Goal: Task Accomplishment & Management: Use online tool/utility

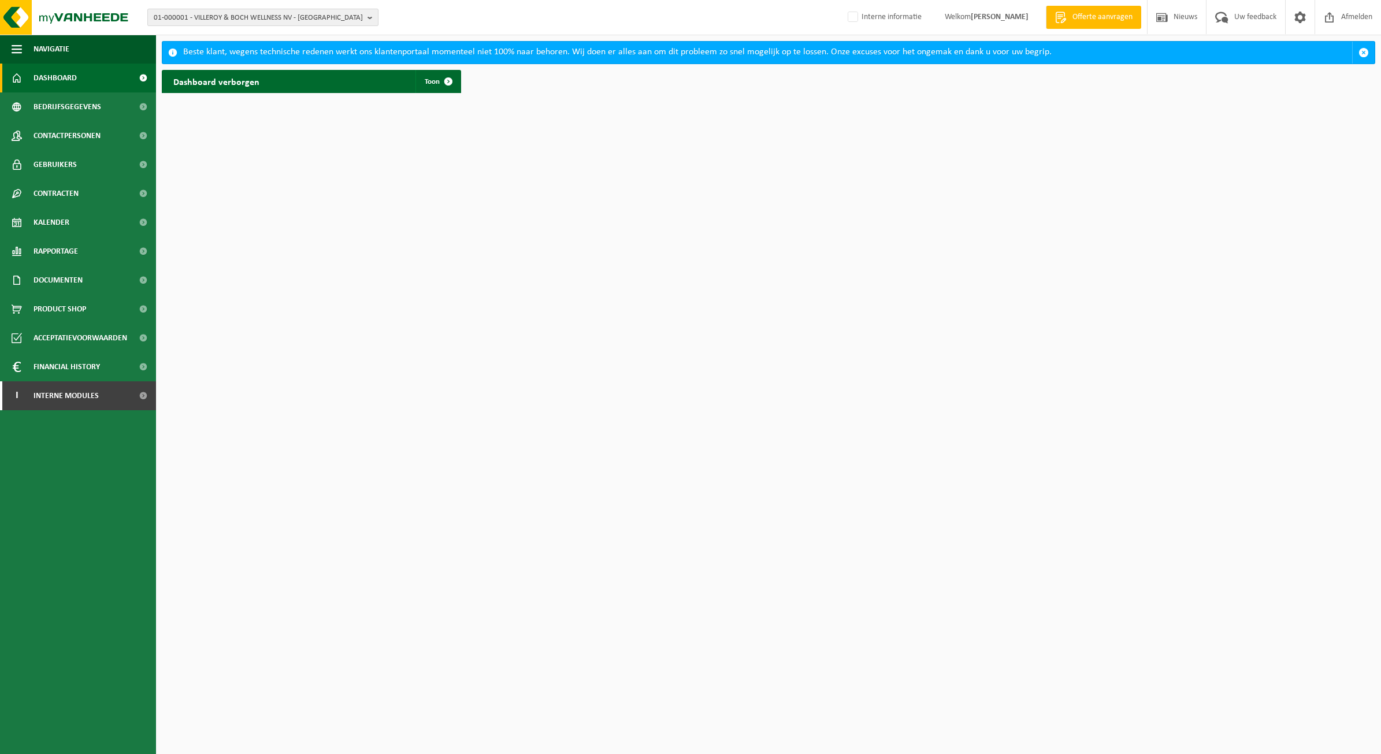
click at [291, 9] on button "01-000001 - VILLEROY & BOCH WELLNESS NV - ROESELARE" at bounding box center [262, 17] width 231 height 17
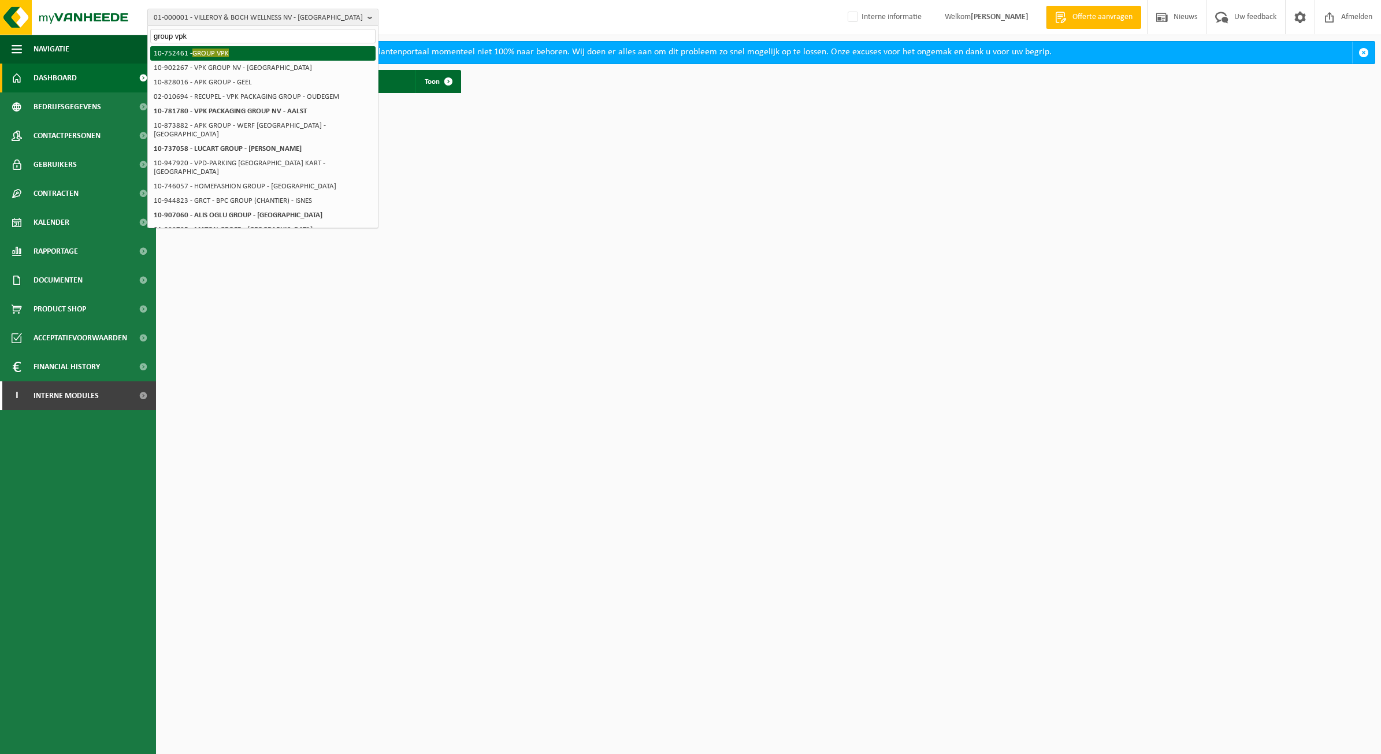
type input "group vpk"
click at [212, 53] on span "GROUP VPK" at bounding box center [210, 53] width 36 height 9
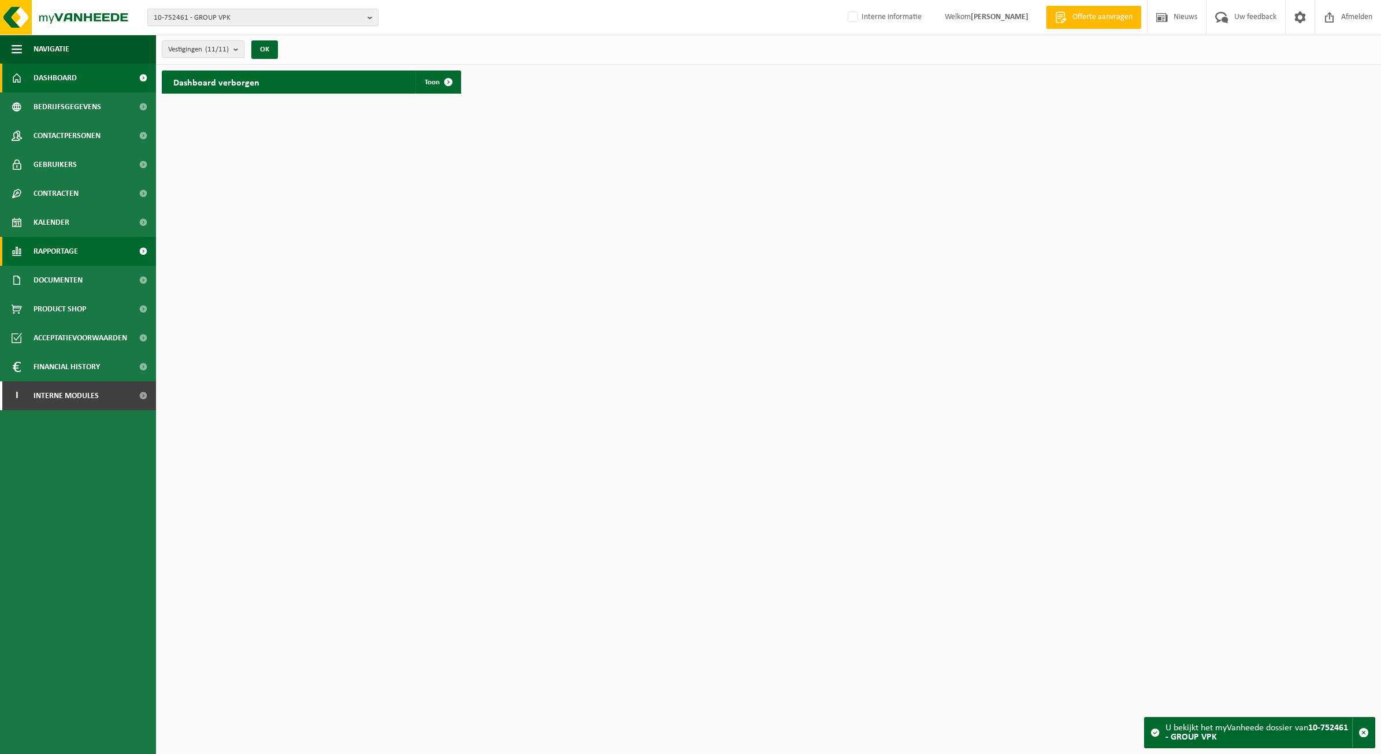
click at [84, 251] on link "Rapportage" at bounding box center [78, 251] width 156 height 29
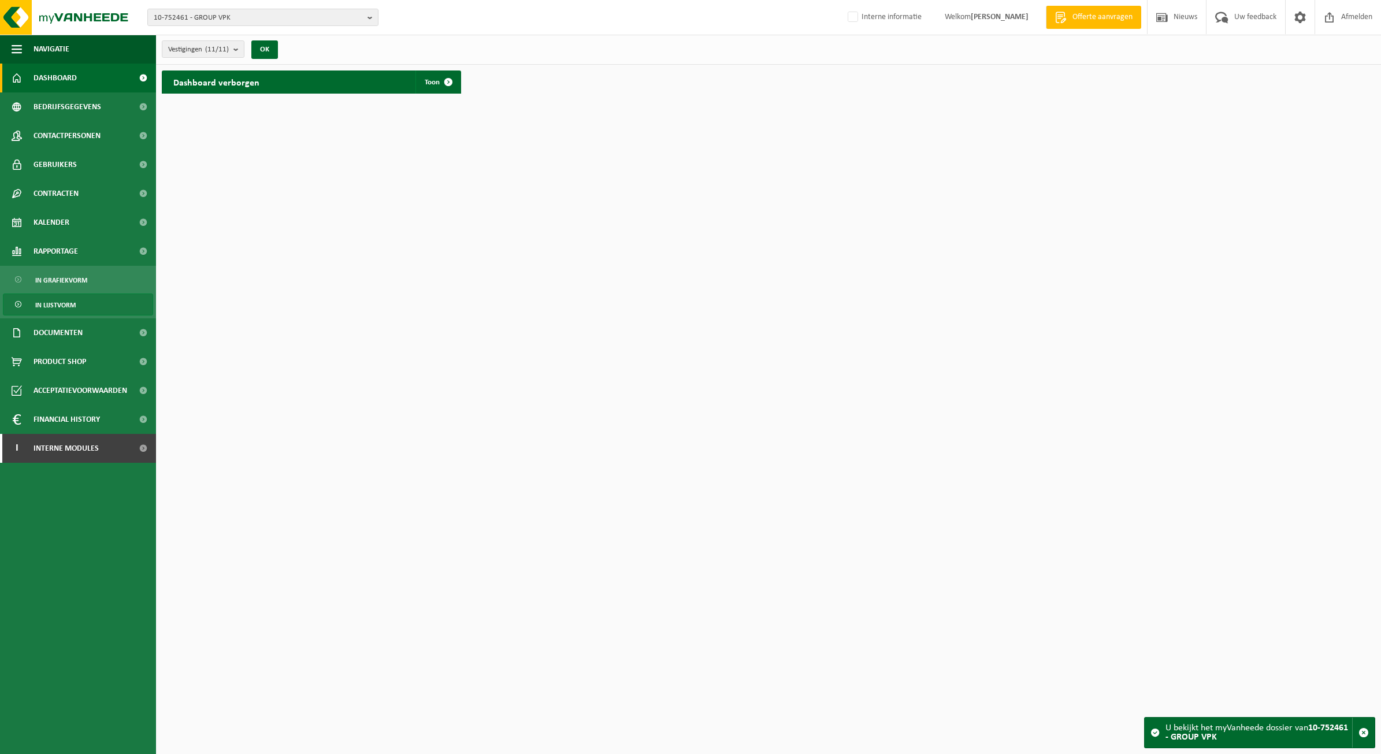
click at [81, 304] on link "In lijstvorm" at bounding box center [78, 304] width 150 height 22
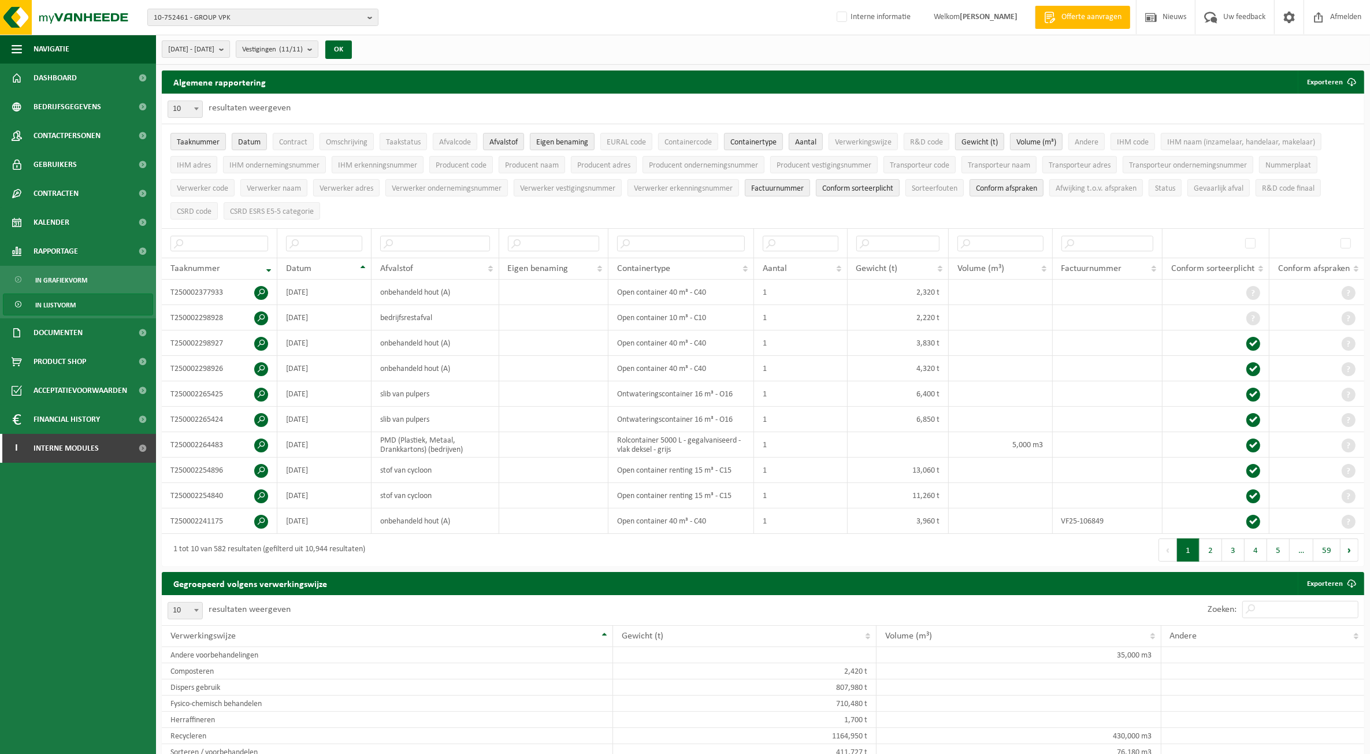
click at [214, 49] on span "[DATE] - [DATE]" at bounding box center [191, 49] width 46 height 17
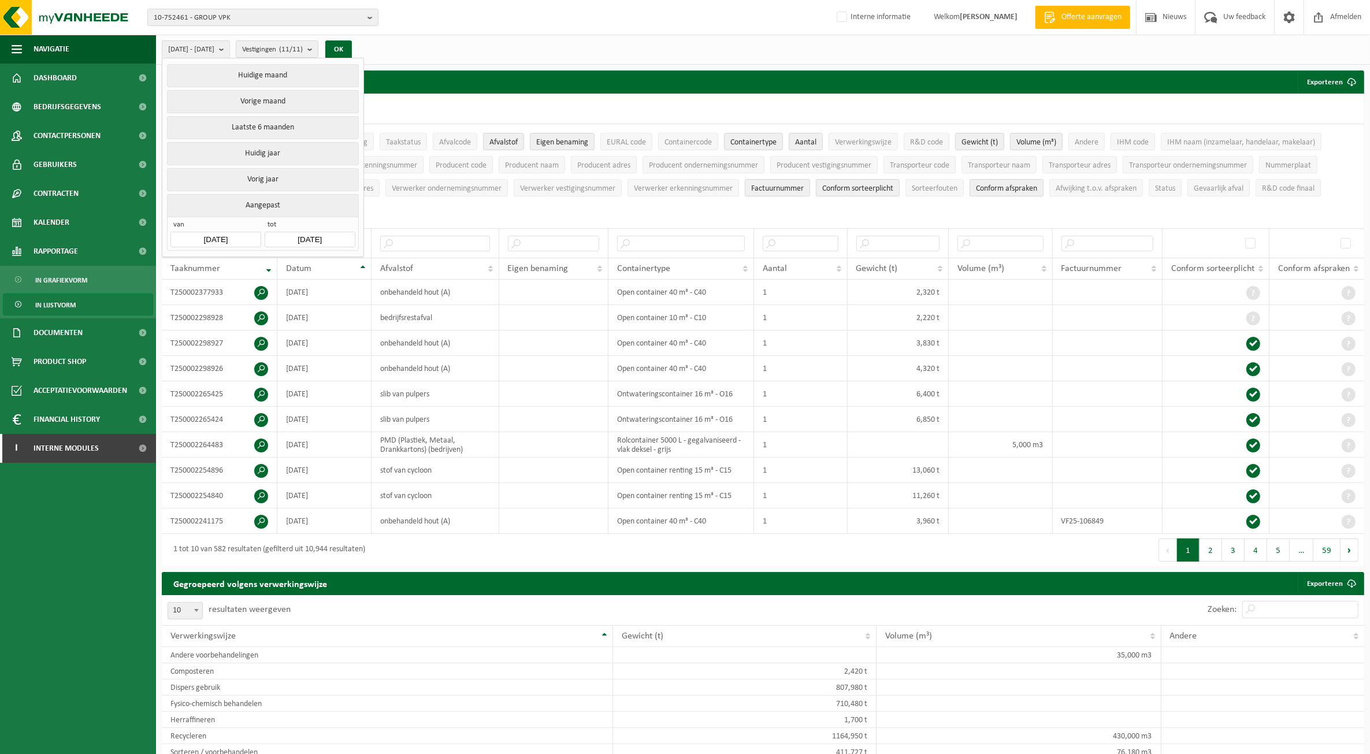
click at [208, 239] on input "[DATE]" at bounding box center [215, 240] width 90 height 16
click at [305, 263] on icon at bounding box center [302, 267] width 18 height 18
click at [208, 305] on div "1" at bounding box center [202, 306] width 20 height 18
type input "[DATE]"
click at [314, 240] on input "[DATE]" at bounding box center [310, 240] width 90 height 16
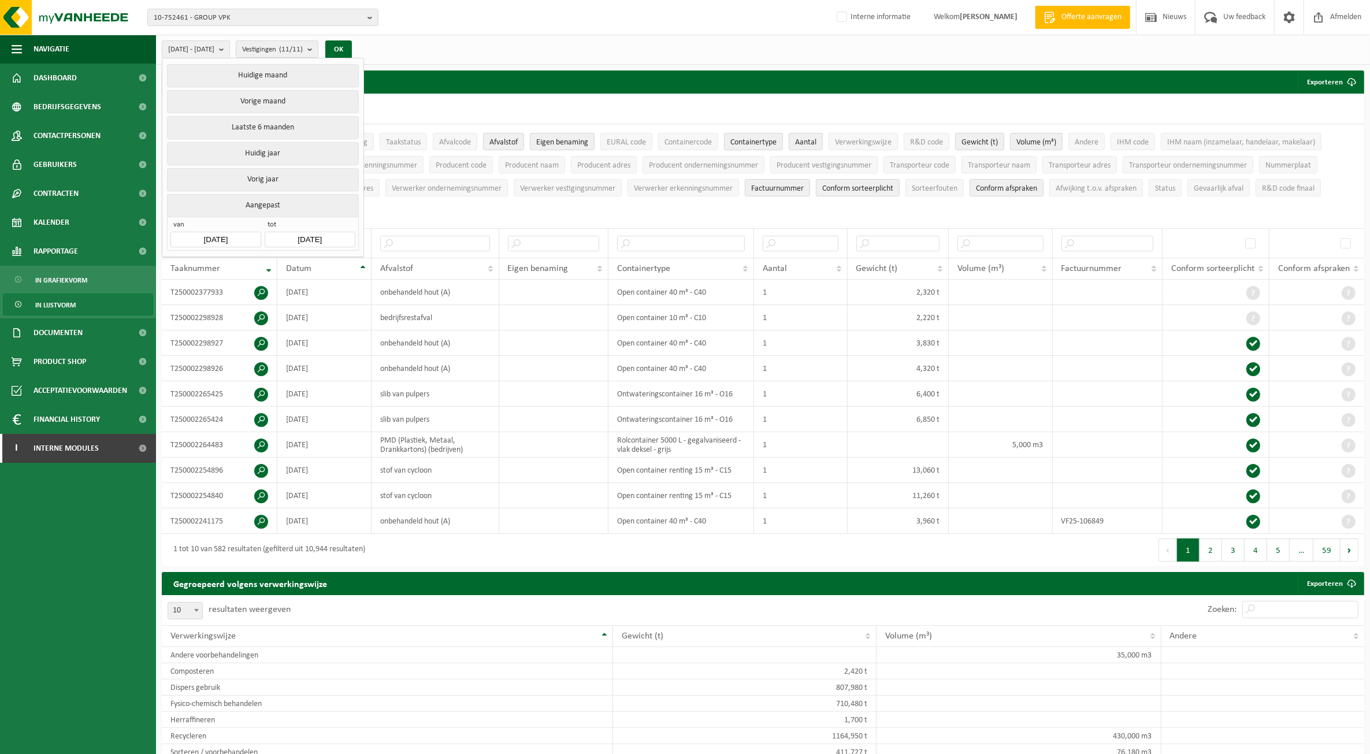
click at [304, 236] on input "[DATE]" at bounding box center [310, 240] width 90 height 16
click at [274, 272] on icon at bounding box center [276, 267] width 18 height 18
click at [273, 397] on div "30" at bounding box center [275, 398] width 20 height 18
type input "[DATE]"
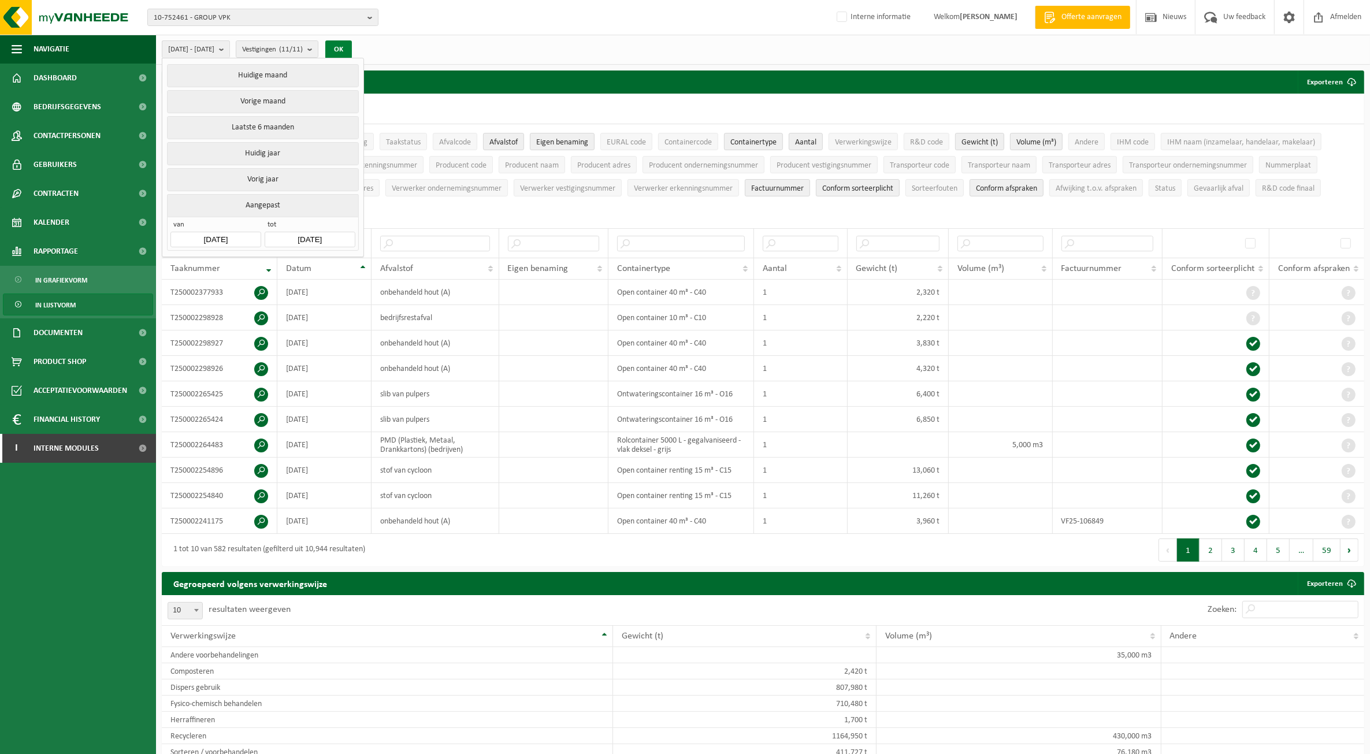
click at [352, 52] on button "OK" at bounding box center [338, 49] width 27 height 18
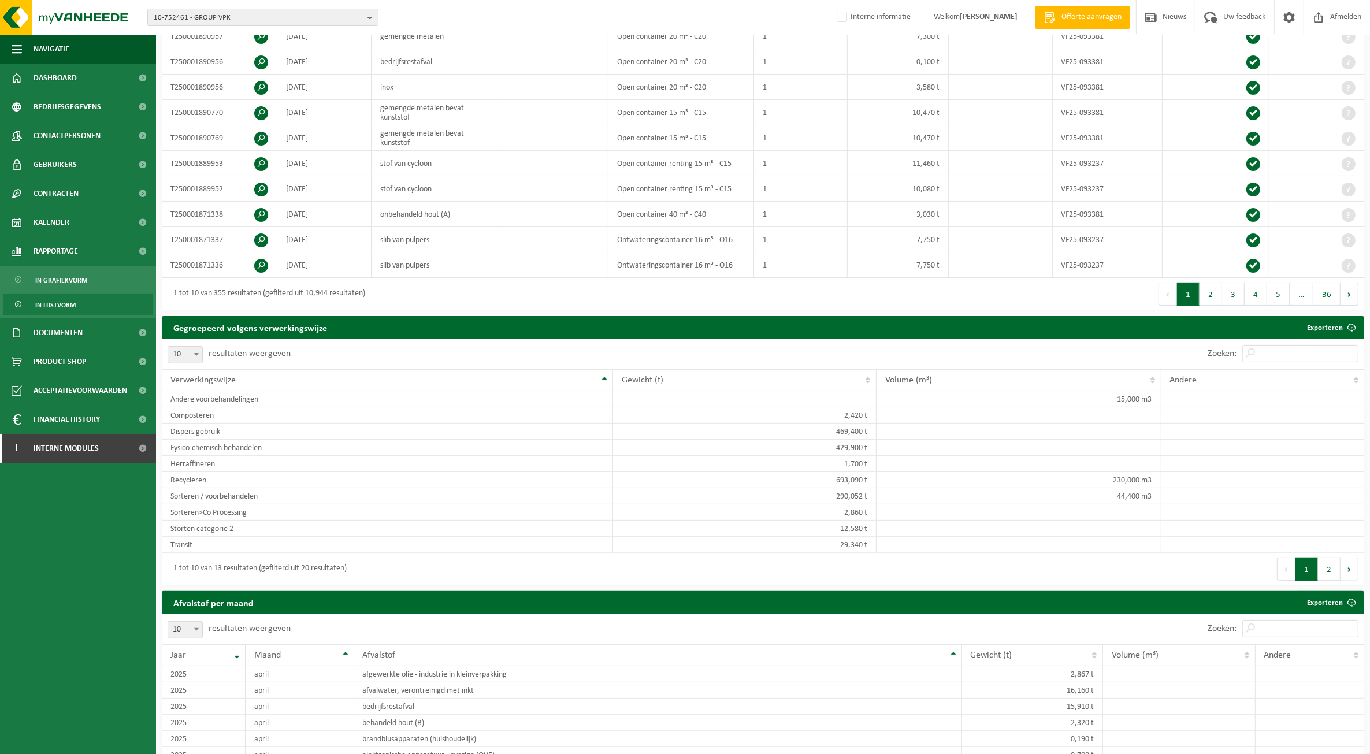
scroll to position [650, 0]
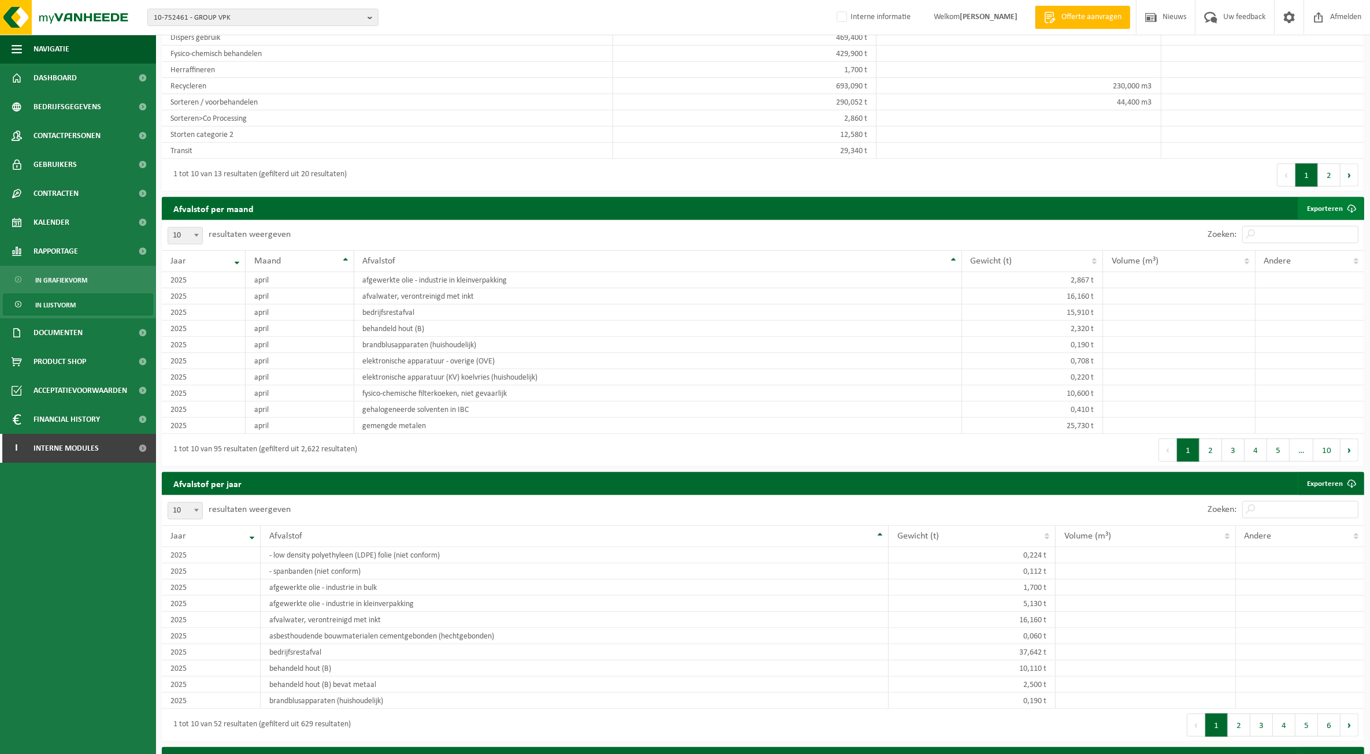
click at [1326, 209] on link "Exporteren" at bounding box center [1329, 208] width 65 height 23
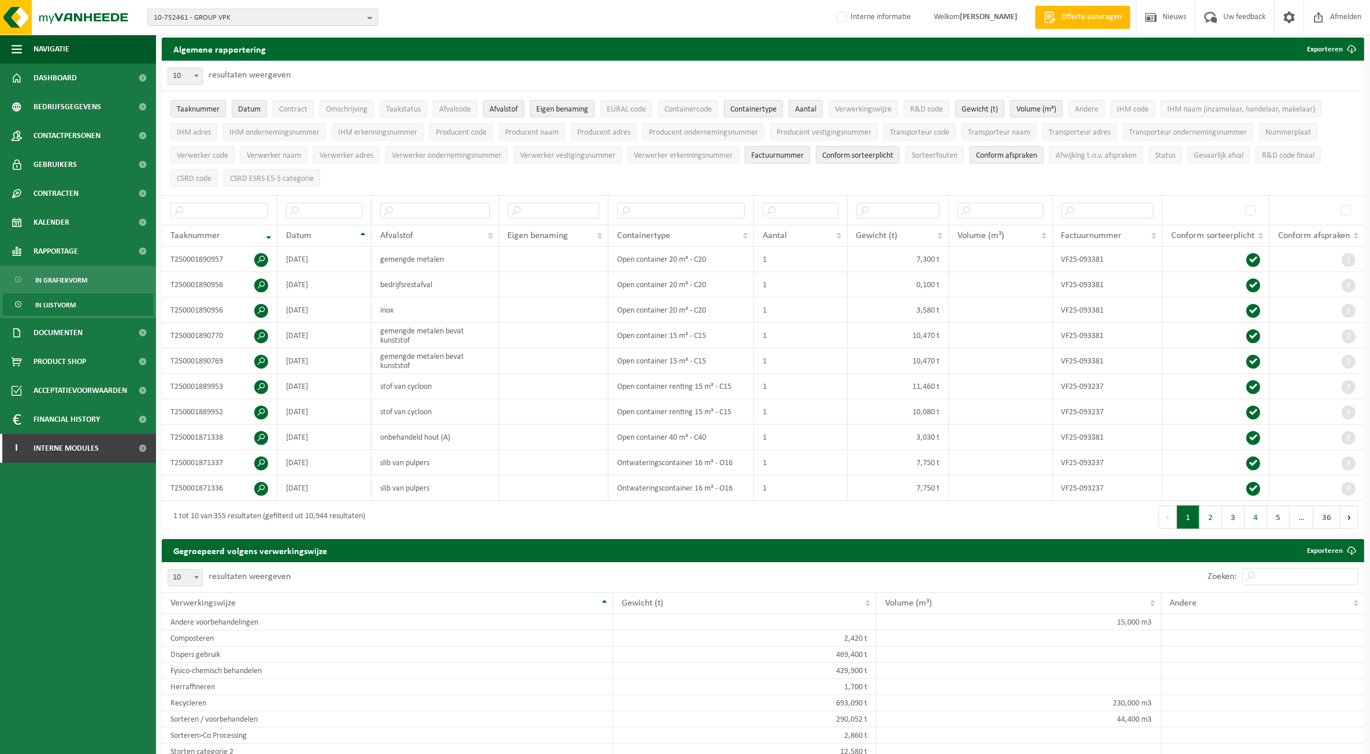
scroll to position [0, 0]
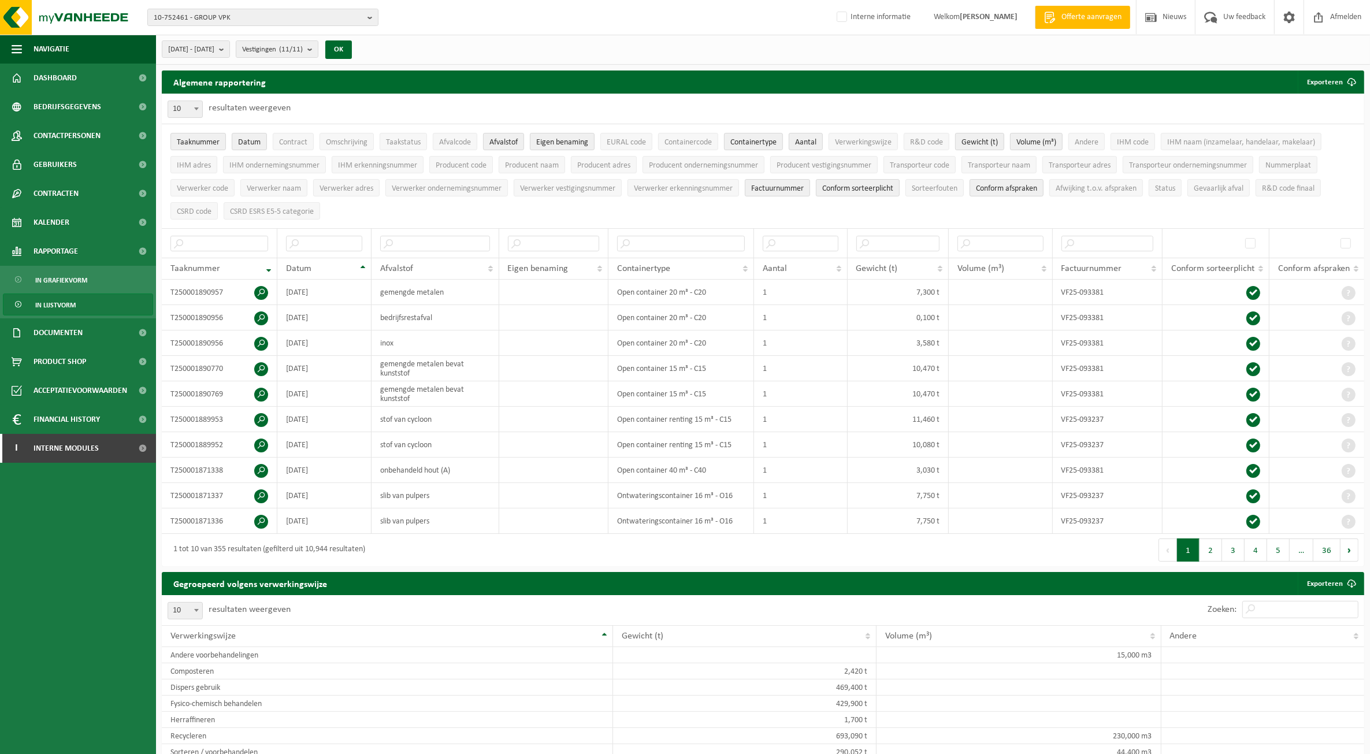
drag, startPoint x: 239, startPoint y: 50, endPoint x: 227, endPoint y: 72, distance: 25.3
click at [214, 50] on span "[DATE] - [DATE]" at bounding box center [191, 49] width 46 height 17
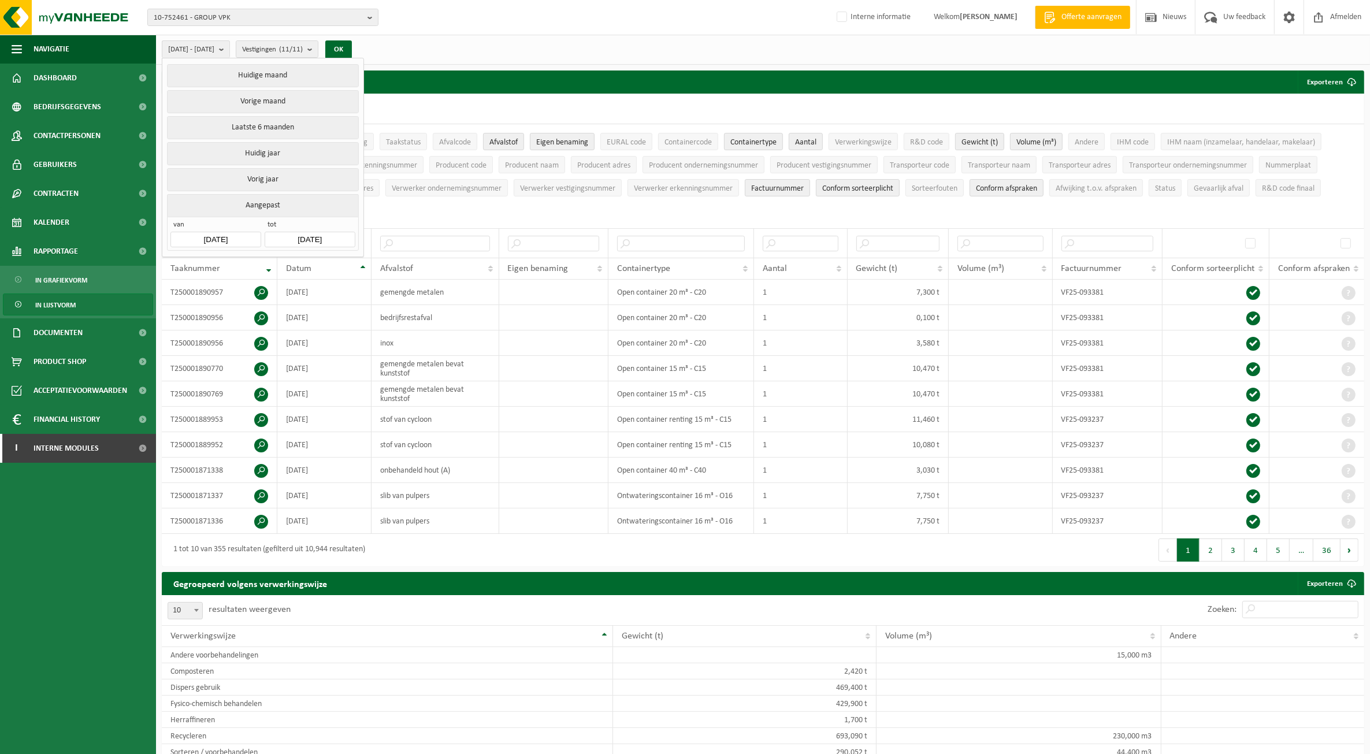
click at [230, 240] on input "[DATE]" at bounding box center [215, 240] width 90 height 16
click at [258, 263] on icon "2025" at bounding box center [254, 267] width 18 height 8
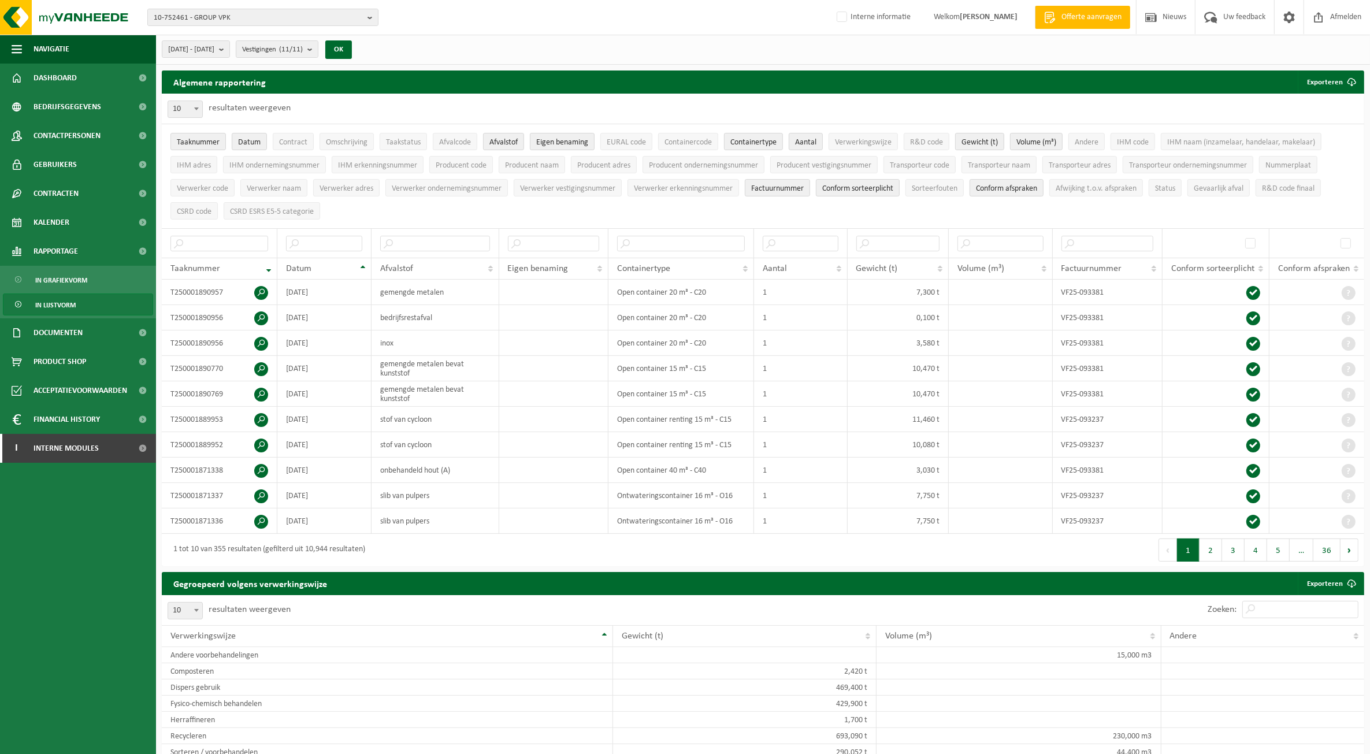
click at [231, 58] on div "[DATE] - [DATE] Huidige maand Vorige maand Laatste 6 maanden Huidig jaar Vorig …" at bounding box center [260, 49] width 209 height 25
click at [214, 48] on span "[DATE] - [DATE]" at bounding box center [191, 49] width 46 height 17
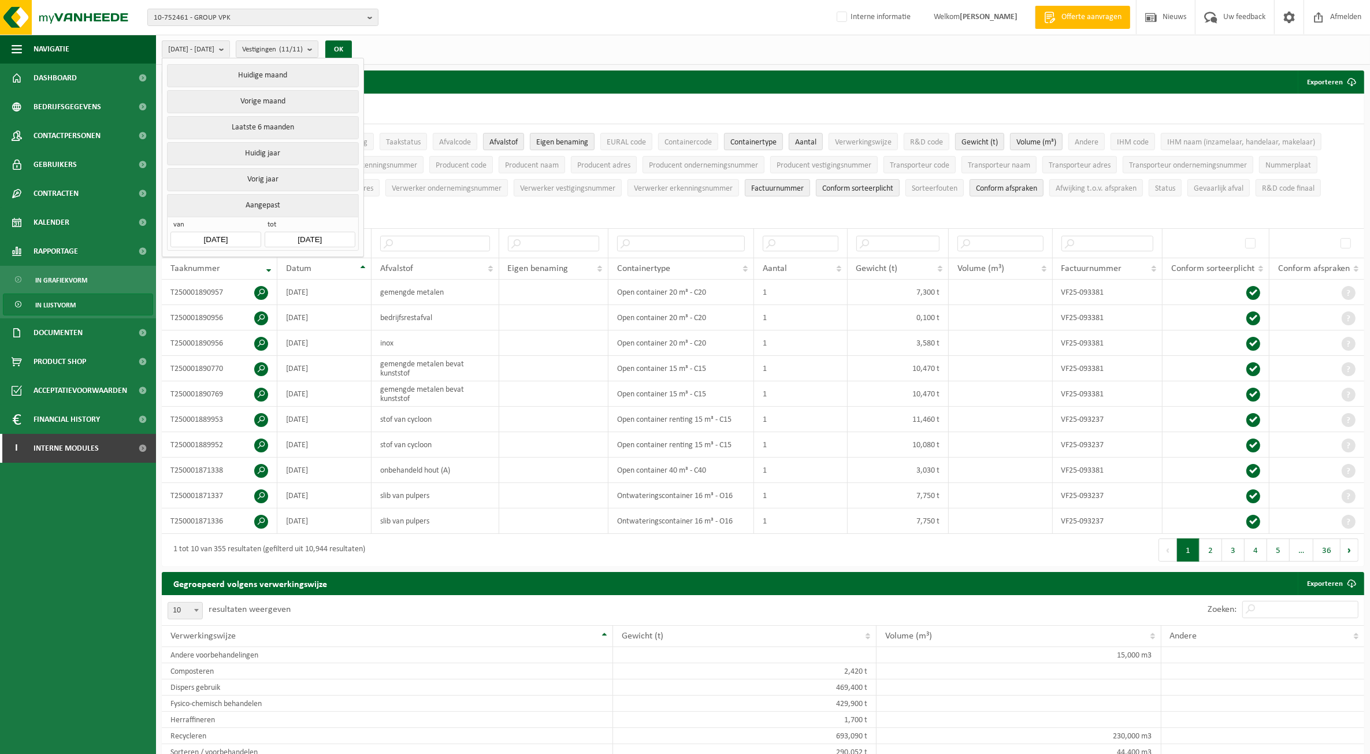
click at [212, 239] on input "[DATE]" at bounding box center [215, 240] width 90 height 16
click at [236, 266] on div "2025" at bounding box center [242, 267] width 27 height 18
click at [226, 315] on div "2024" at bounding box center [225, 327] width 36 height 32
click at [206, 313] on div "Apr" at bounding box center [195, 315] width 47 height 24
click at [178, 300] on div "1" at bounding box center [182, 306] width 20 height 18
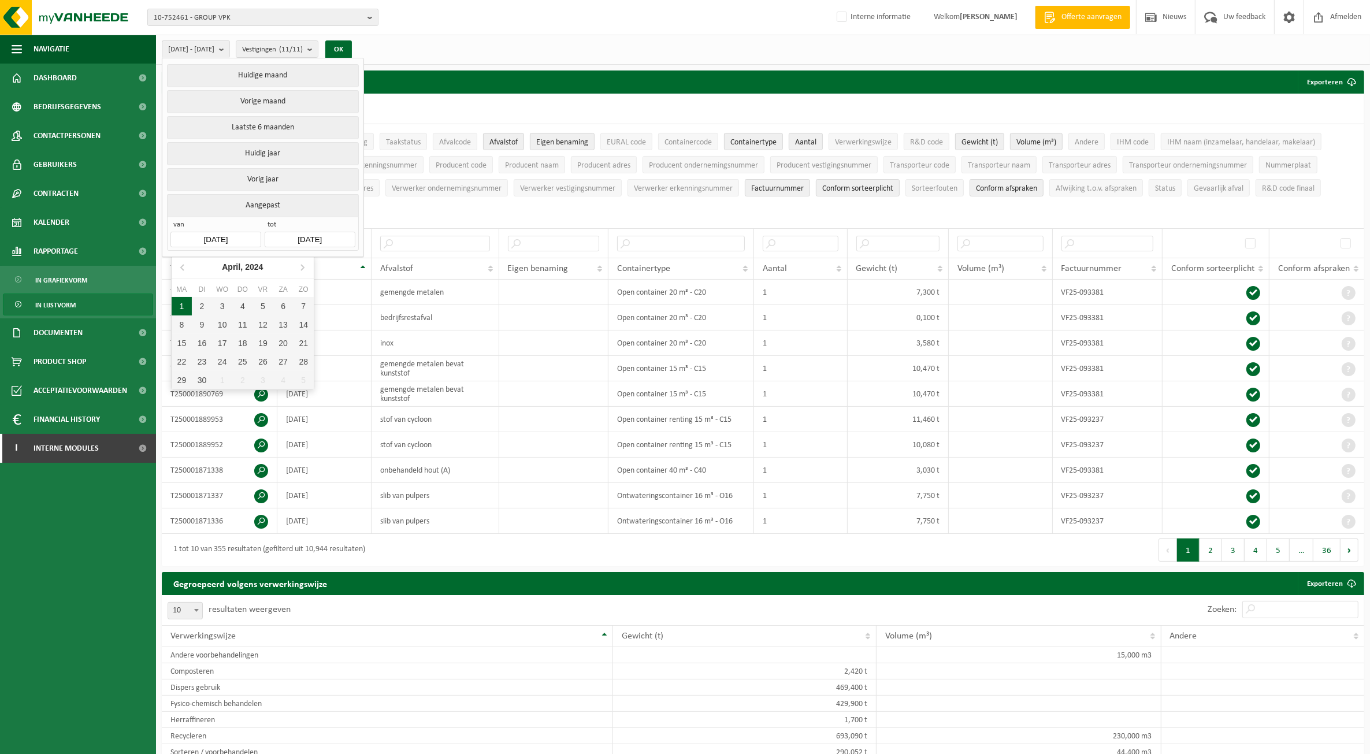
type input "[DATE]"
click at [303, 235] on input "[DATE]" at bounding box center [310, 240] width 90 height 16
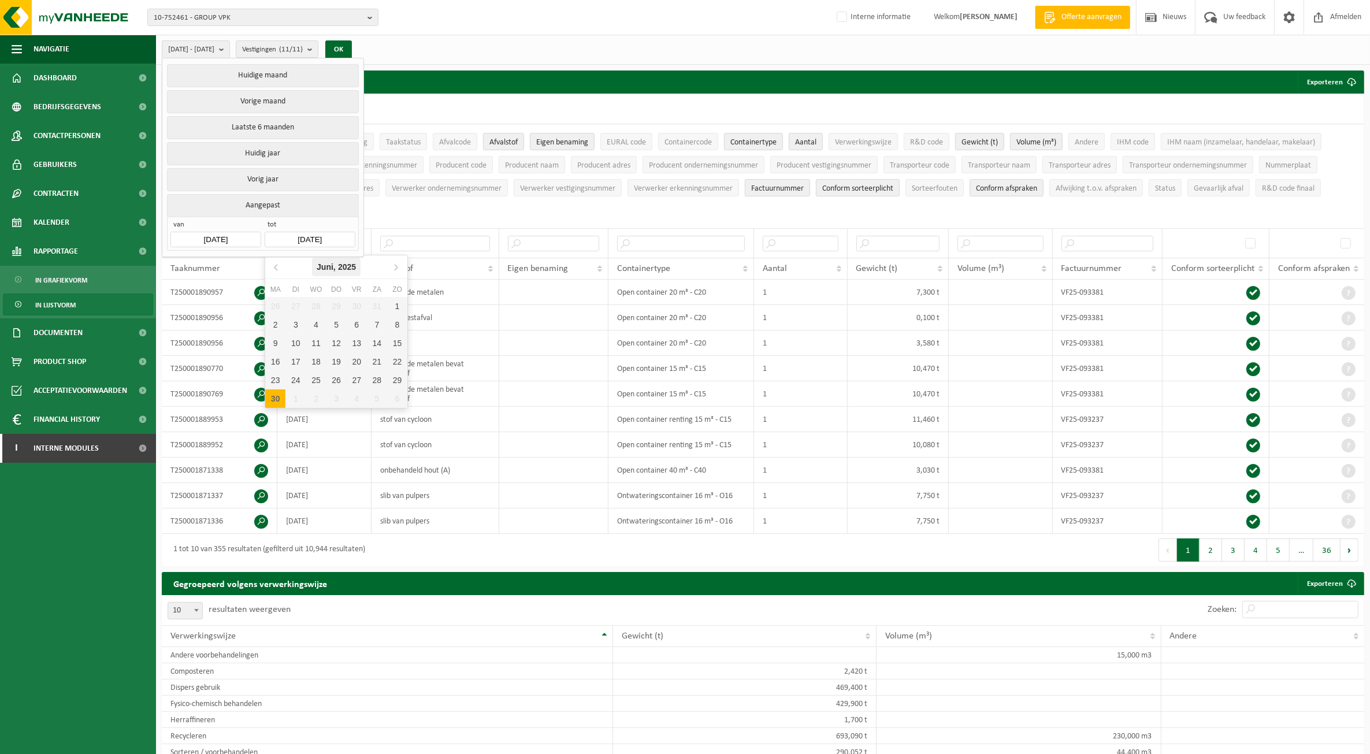
click at [350, 266] on icon "2025" at bounding box center [347, 267] width 18 height 8
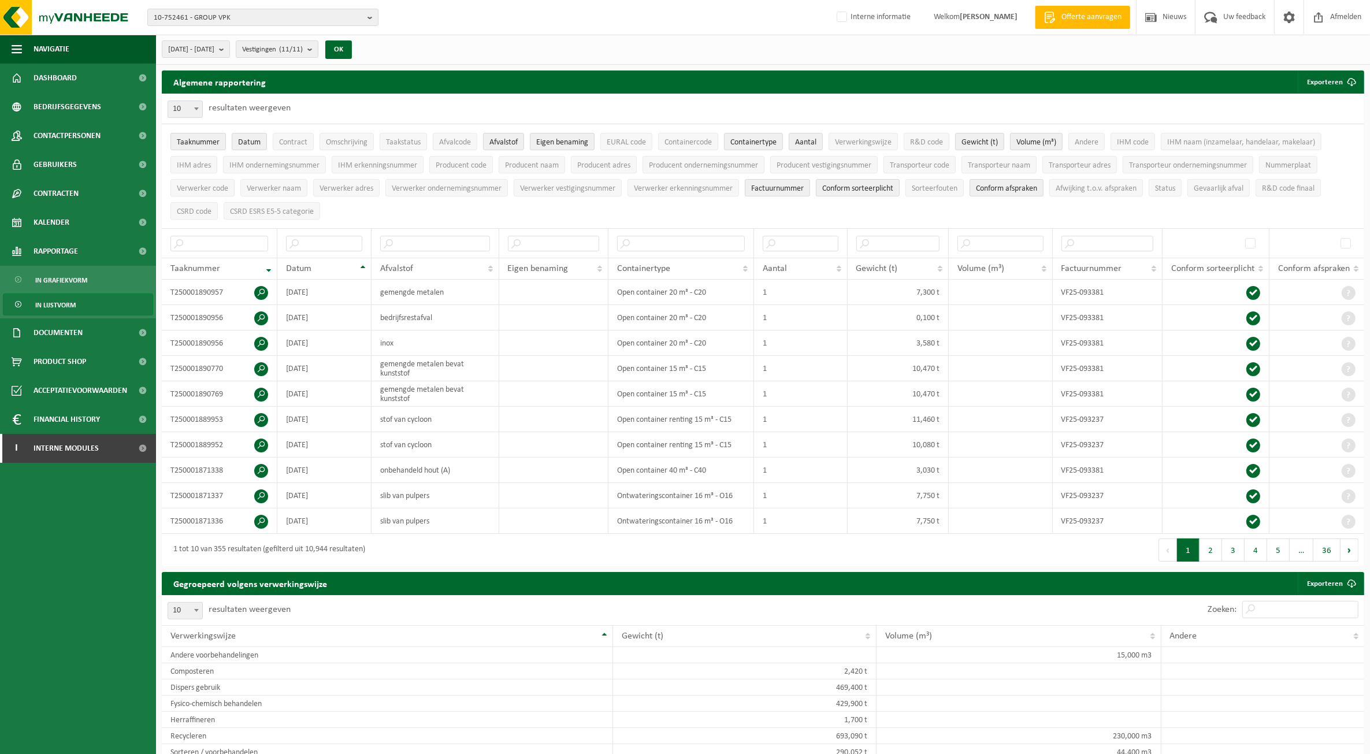
drag, startPoint x: 246, startPoint y: 42, endPoint x: 269, endPoint y: 116, distance: 76.9
click at [230, 43] on button "[DATE] - [DATE]" at bounding box center [196, 48] width 68 height 17
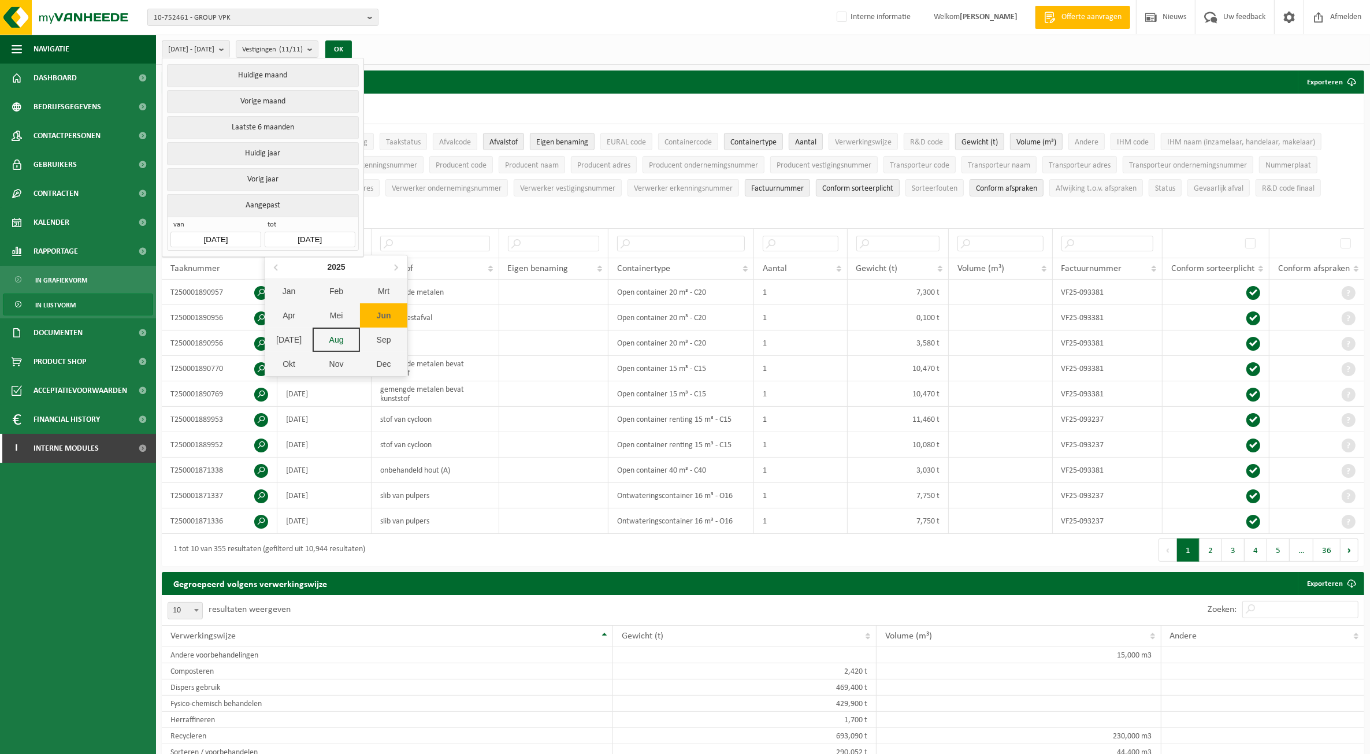
click at [310, 233] on input "[DATE]" at bounding box center [310, 240] width 90 height 16
click at [291, 310] on div "Apr" at bounding box center [288, 315] width 47 height 24
click at [345, 266] on icon "2025" at bounding box center [348, 267] width 18 height 8
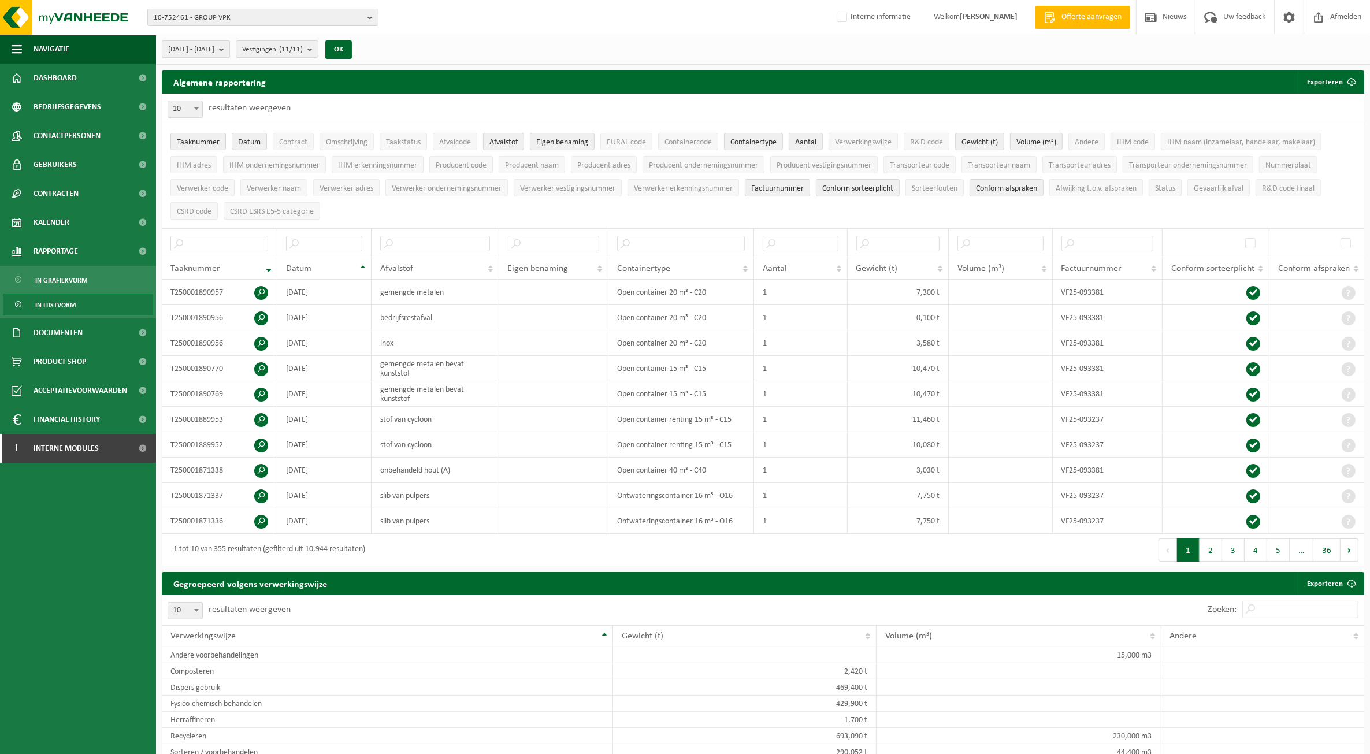
click at [214, 50] on span "[DATE] - [DATE]" at bounding box center [191, 49] width 46 height 17
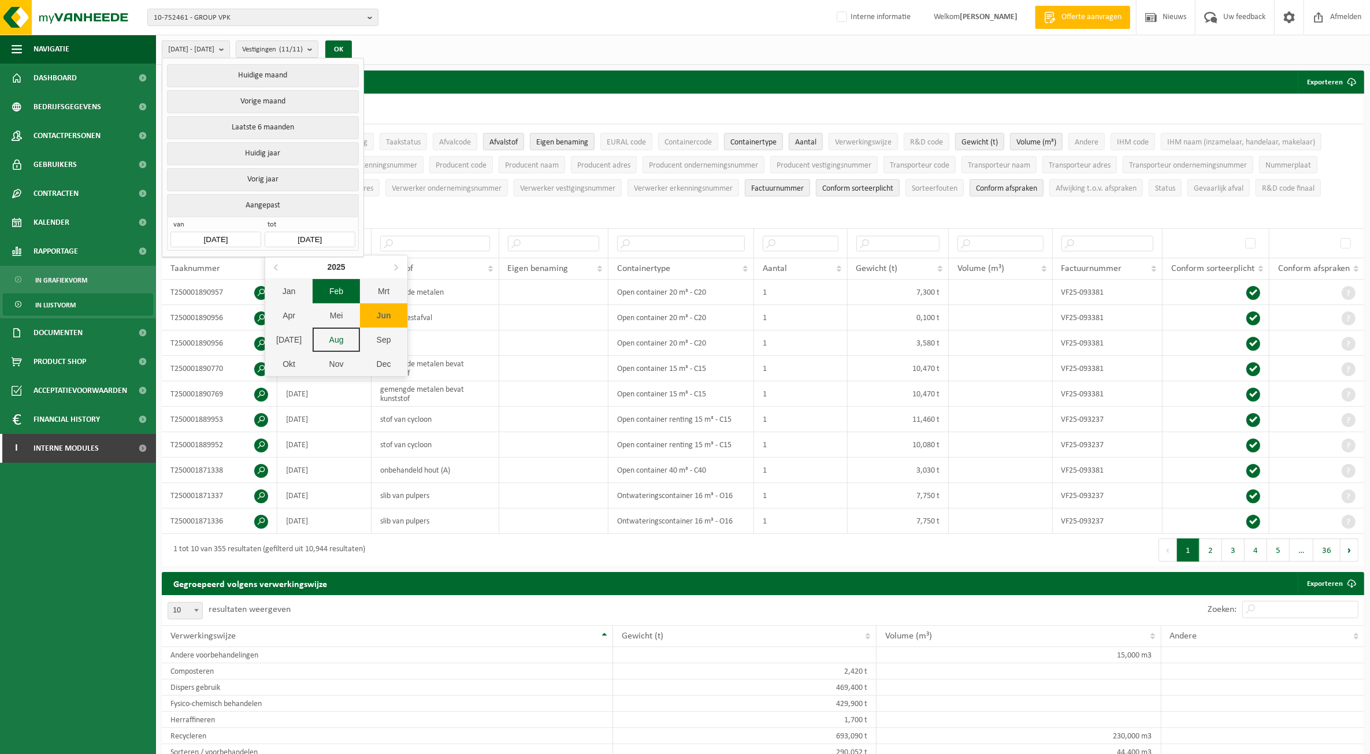
click at [289, 240] on input "[DATE]" at bounding box center [310, 240] width 90 height 16
click at [338, 265] on div "2025" at bounding box center [336, 267] width 27 height 18
click at [313, 329] on div "2024" at bounding box center [319, 327] width 36 height 32
click at [295, 318] on div "Apr" at bounding box center [288, 315] width 47 height 24
click at [278, 301] on div "1" at bounding box center [275, 306] width 20 height 18
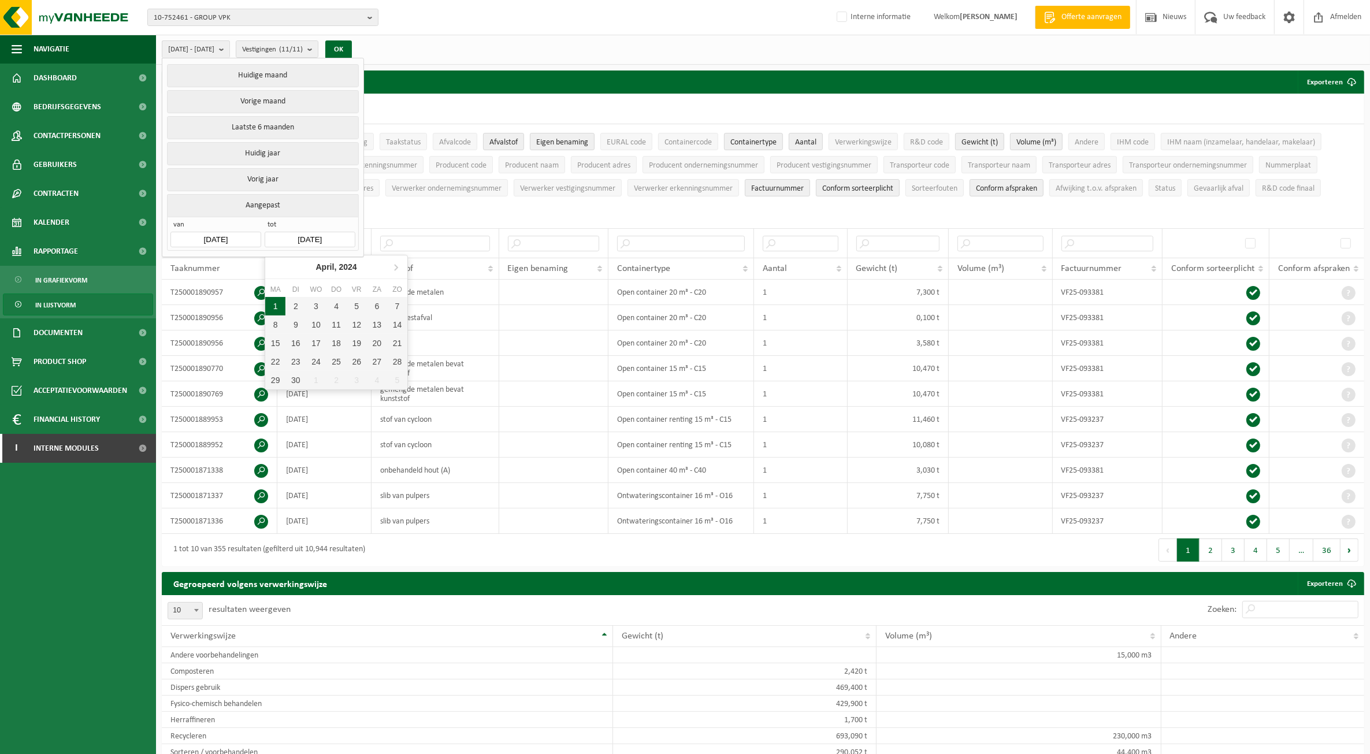
type input "[DATE]"
click at [322, 240] on input "[DATE]" at bounding box center [310, 240] width 90 height 16
click at [394, 269] on icon at bounding box center [395, 267] width 18 height 18
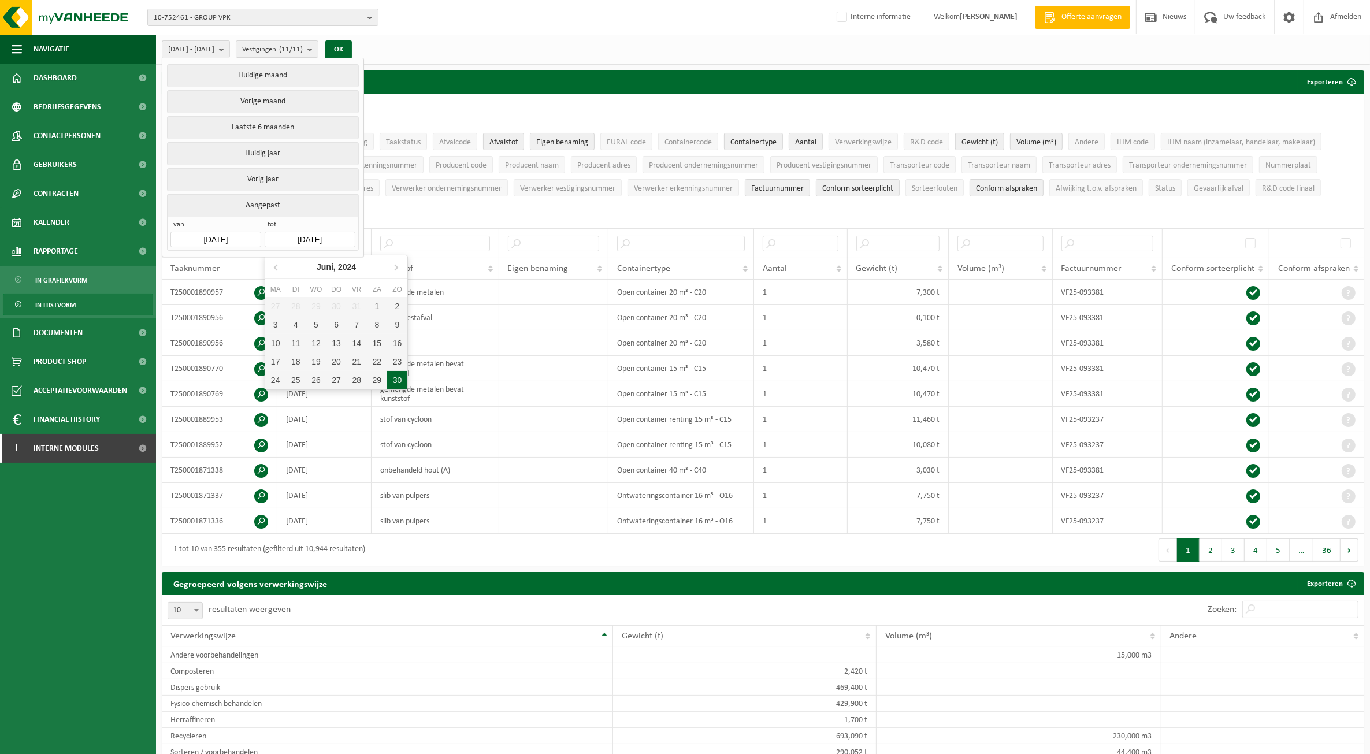
click at [396, 382] on div "30" at bounding box center [397, 380] width 20 height 18
type input "[DATE]"
click at [352, 46] on button "OK" at bounding box center [338, 49] width 27 height 18
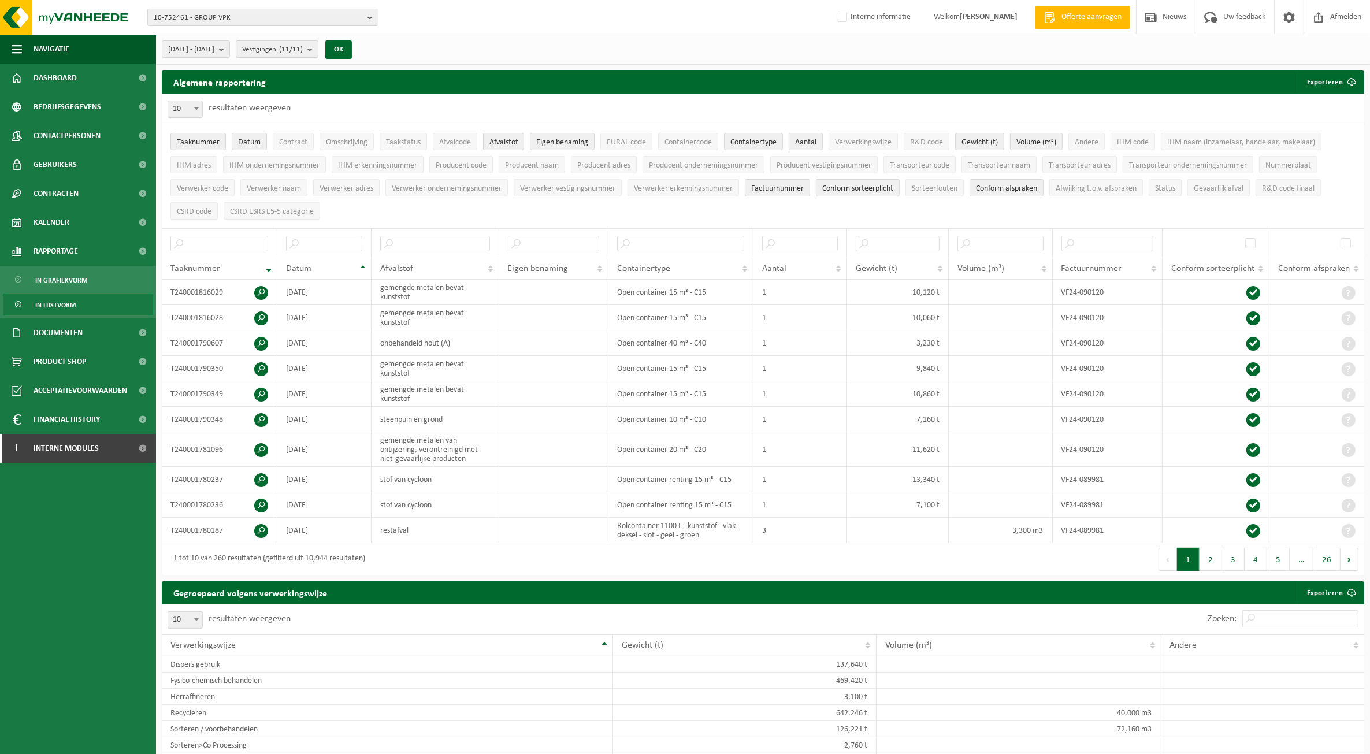
click at [318, 53] on b "submit" at bounding box center [312, 49] width 10 height 16
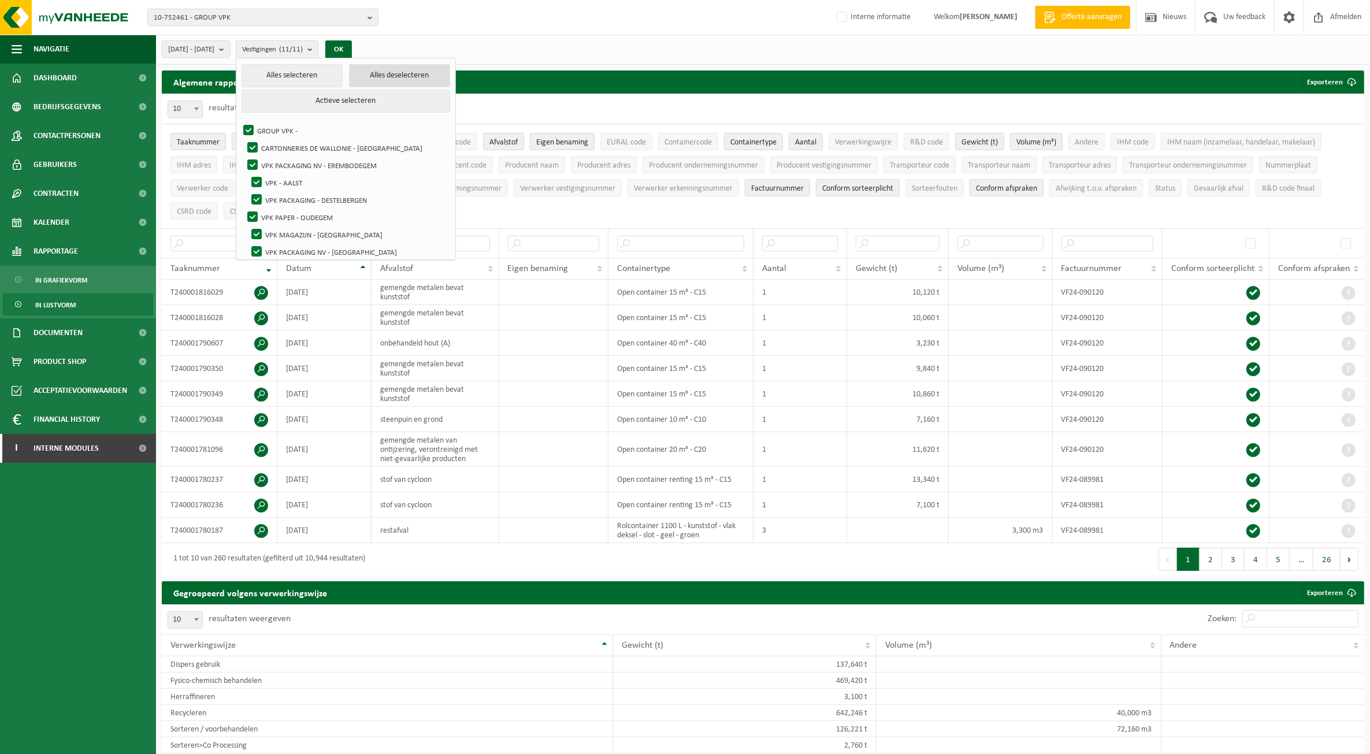
click at [413, 75] on button "Alles deselecteren" at bounding box center [400, 75] width 102 height 23
checkbox input "false"
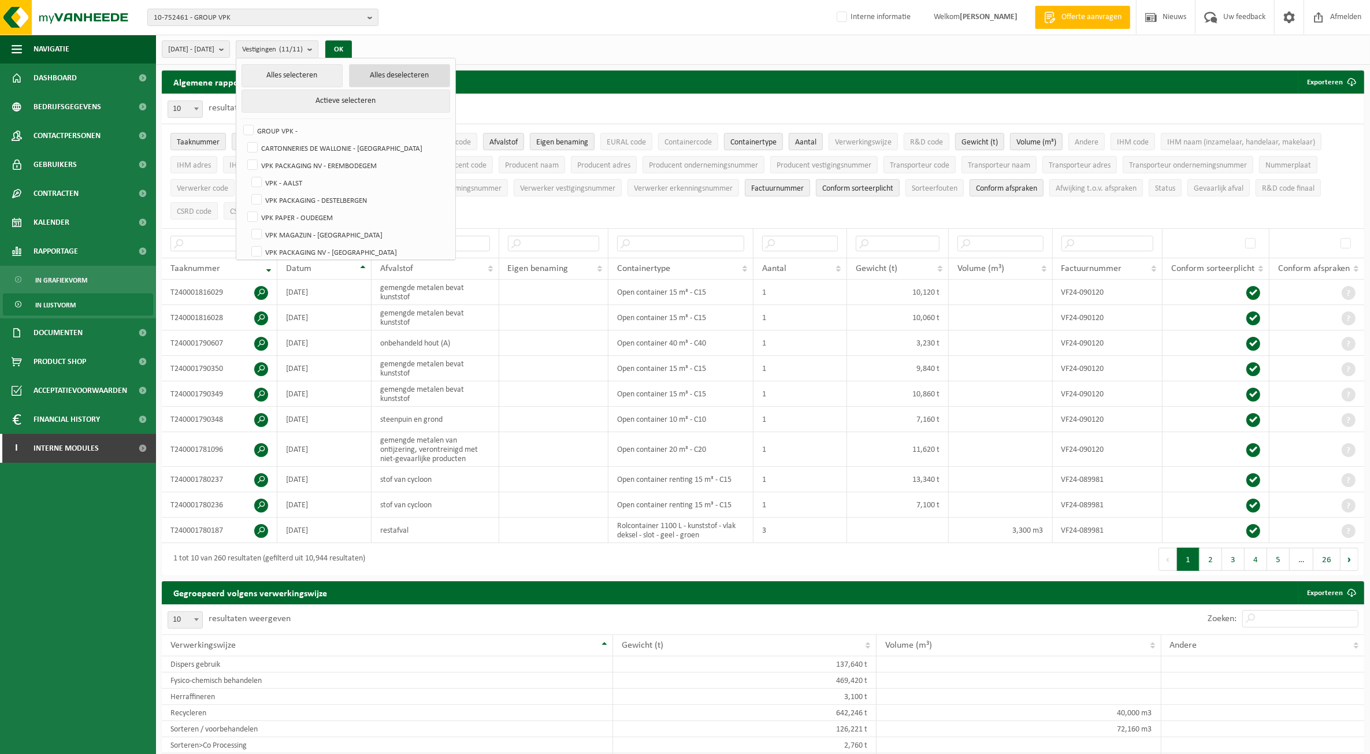
checkbox input "false"
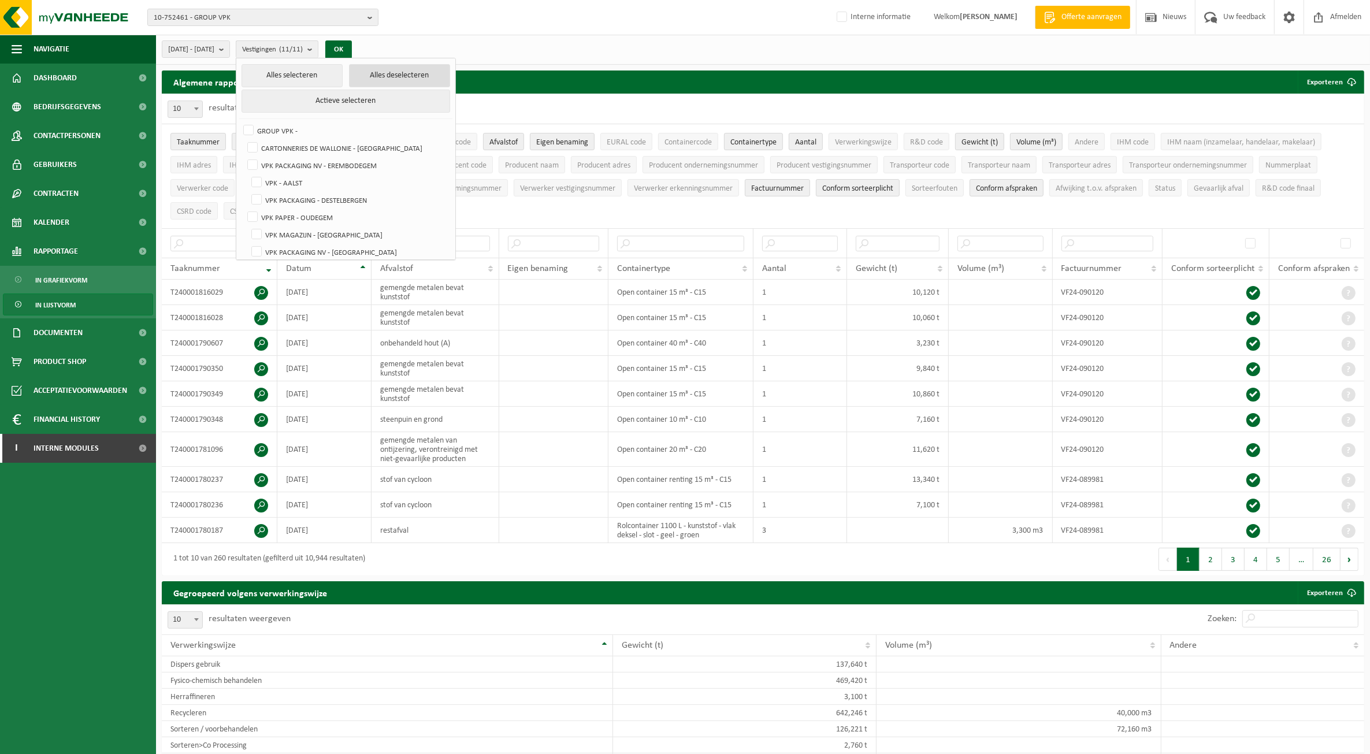
checkbox input "false"
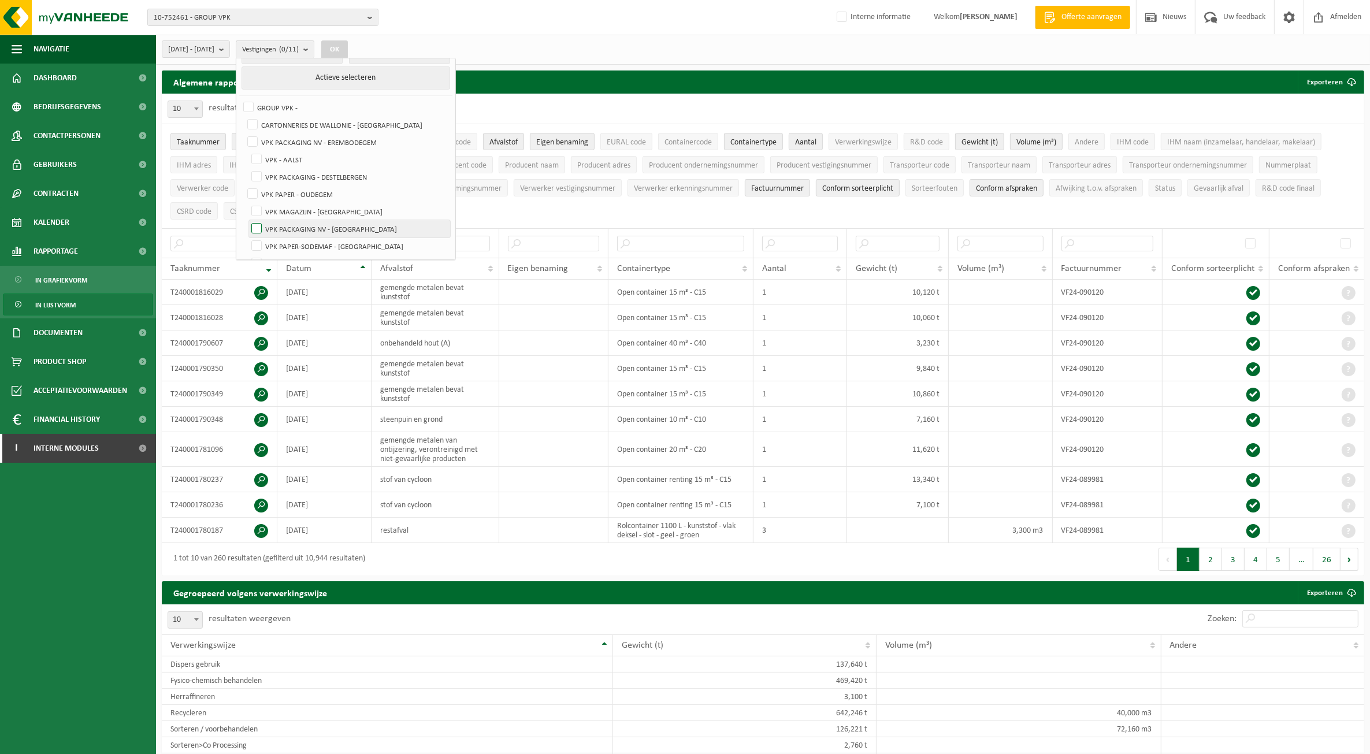
scroll to position [59, 0]
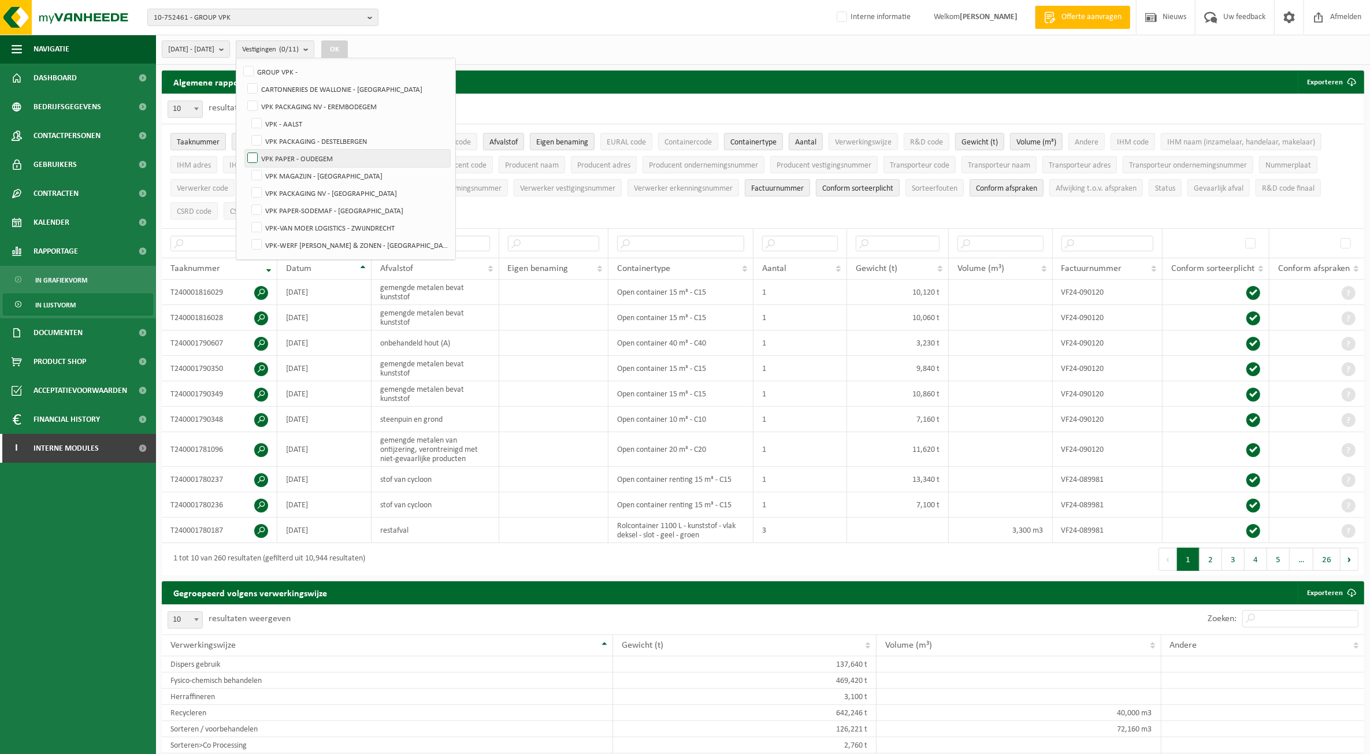
click at [340, 157] on label "VPK PAPER - OUDEGEM" at bounding box center [347, 158] width 205 height 17
click at [243, 150] on input "VPK PAPER - OUDEGEM" at bounding box center [243, 149] width 1 height 1
checkbox input "true"
click at [349, 195] on label "VPK PACKAGING NV - [GEOGRAPHIC_DATA]" at bounding box center [349, 192] width 201 height 17
click at [247, 184] on input "VPK PACKAGING NV - [GEOGRAPHIC_DATA]" at bounding box center [247, 184] width 1 height 1
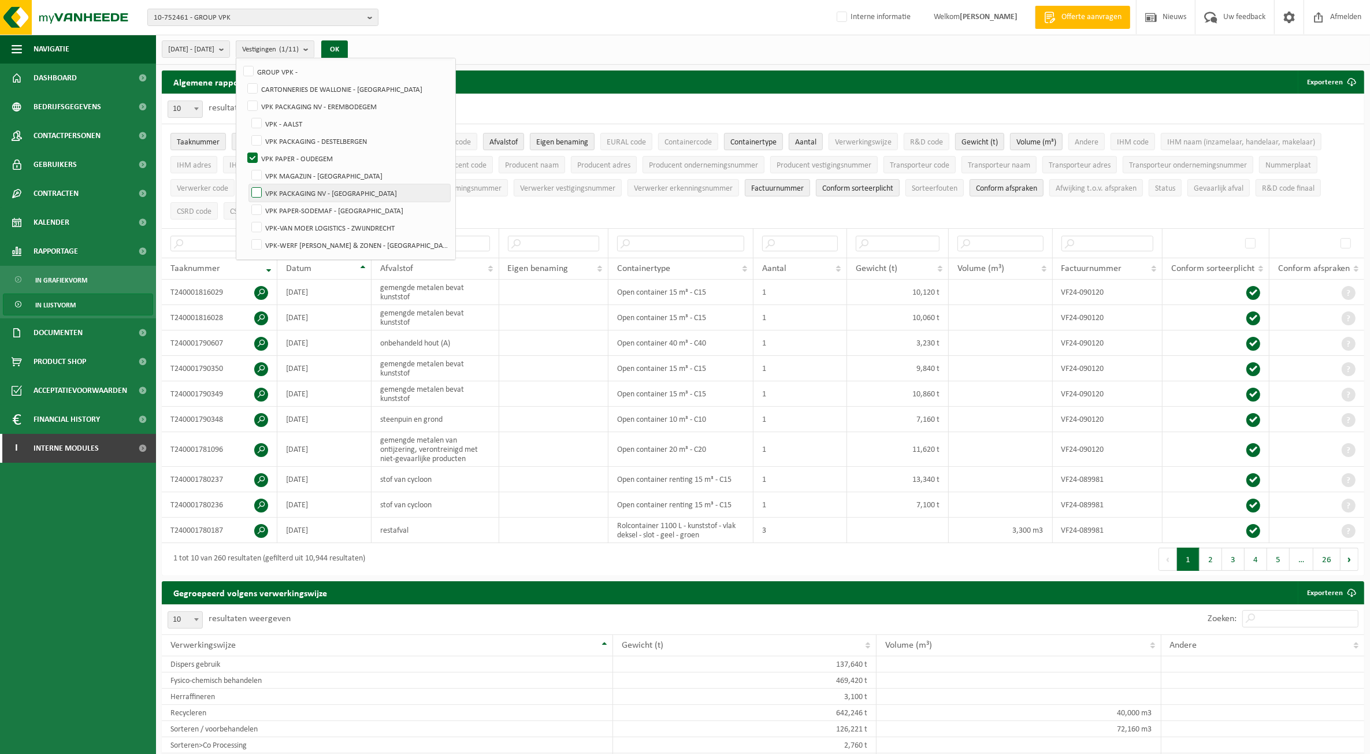
checkbox input "true"
click at [348, 53] on button "OK" at bounding box center [334, 49] width 27 height 18
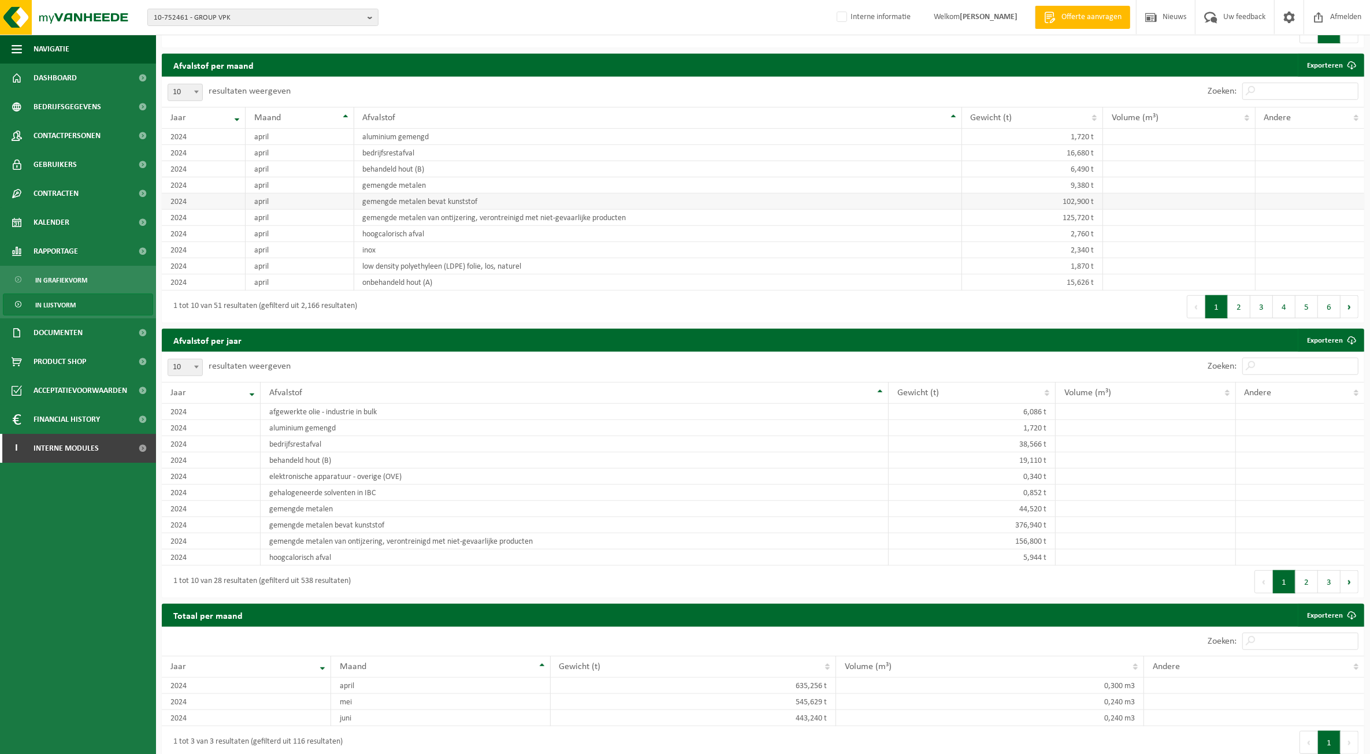
scroll to position [794, 0]
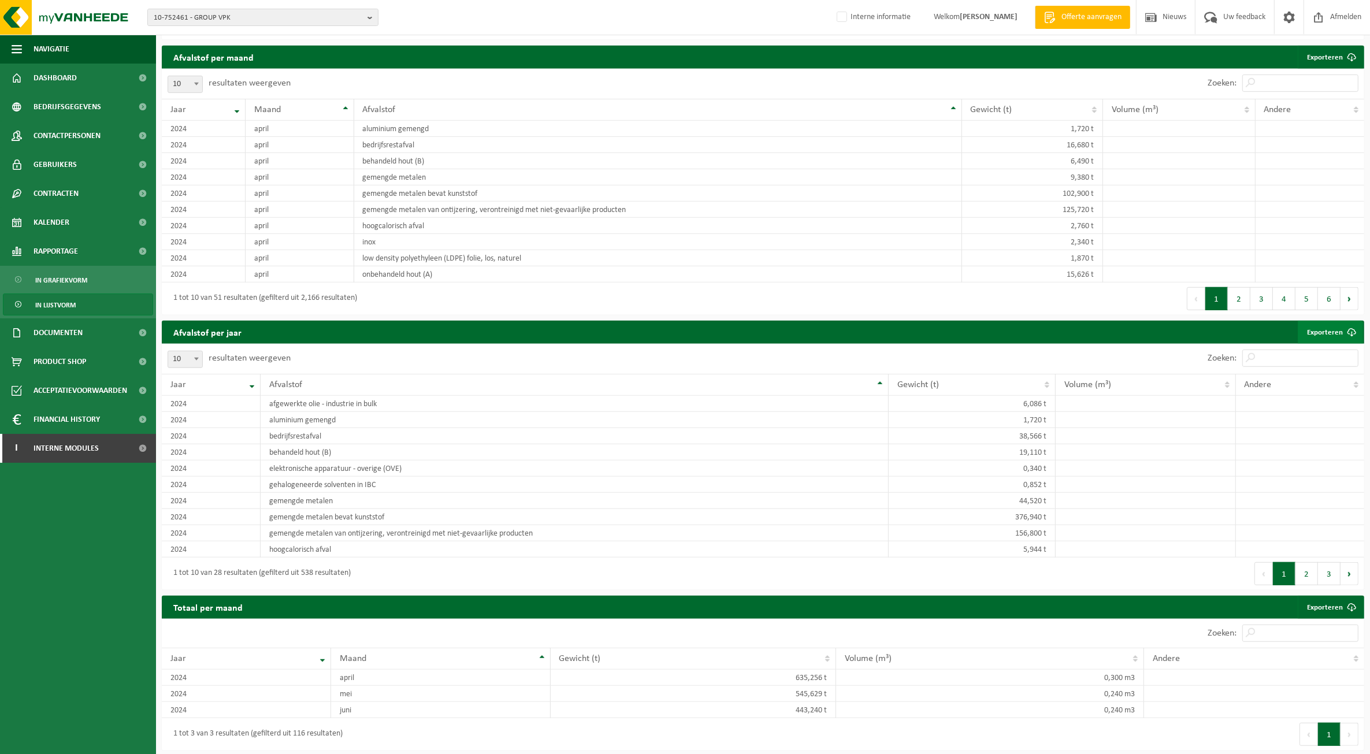
click at [1336, 335] on link "Exporteren" at bounding box center [1329, 332] width 65 height 23
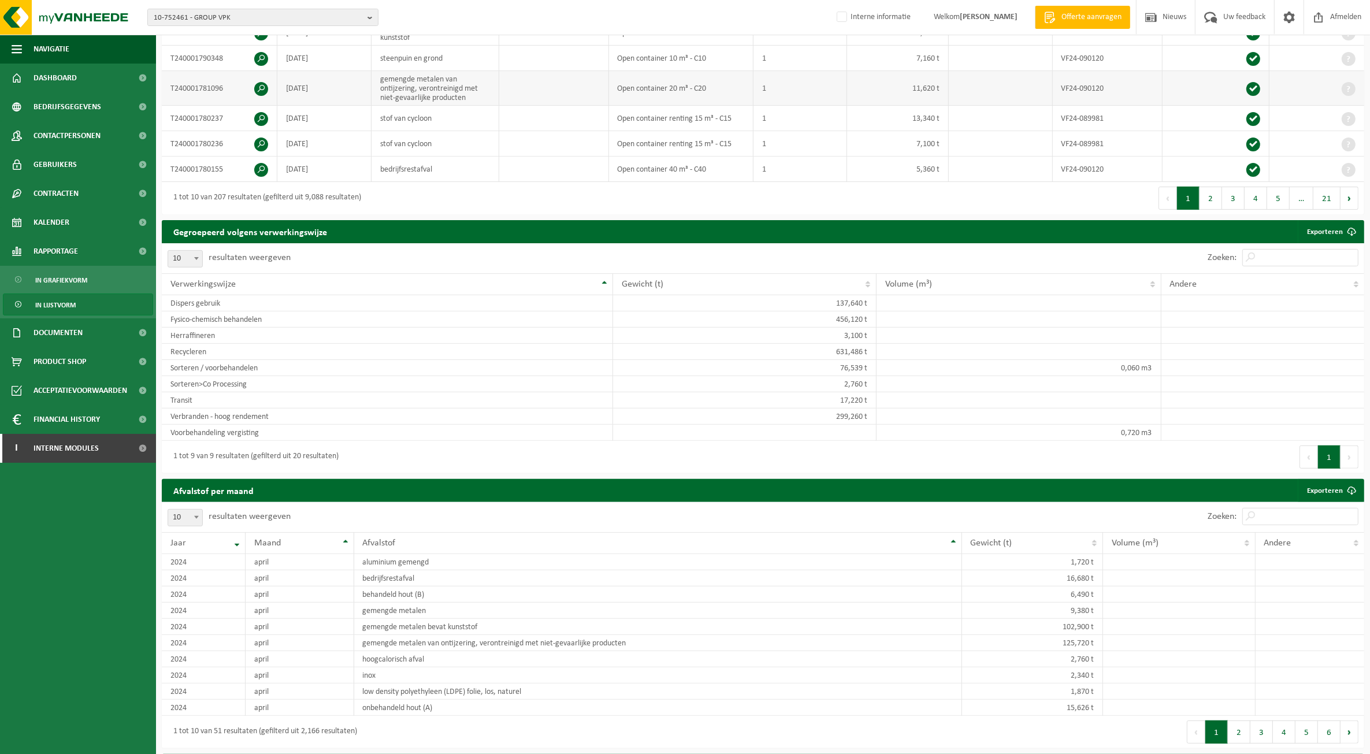
scroll to position [0, 0]
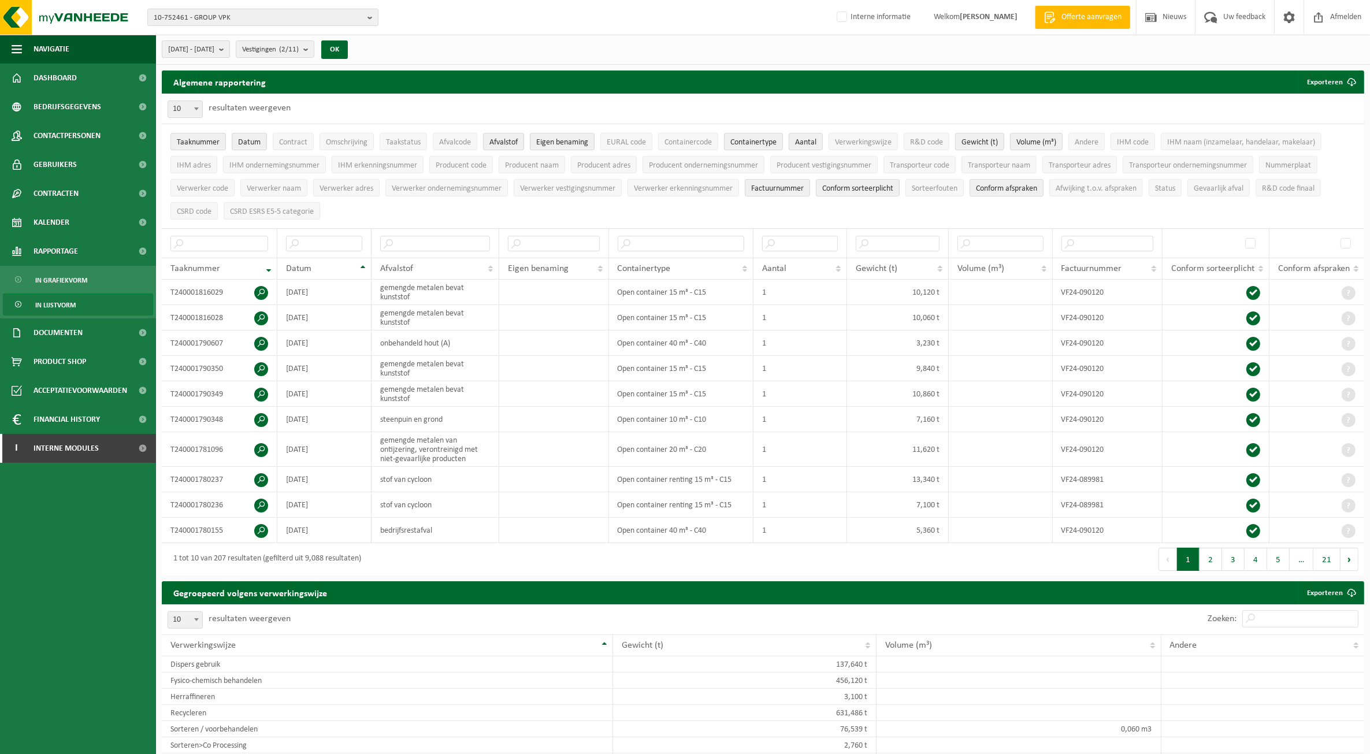
click at [214, 50] on span "[DATE] - [DATE]" at bounding box center [191, 49] width 46 height 17
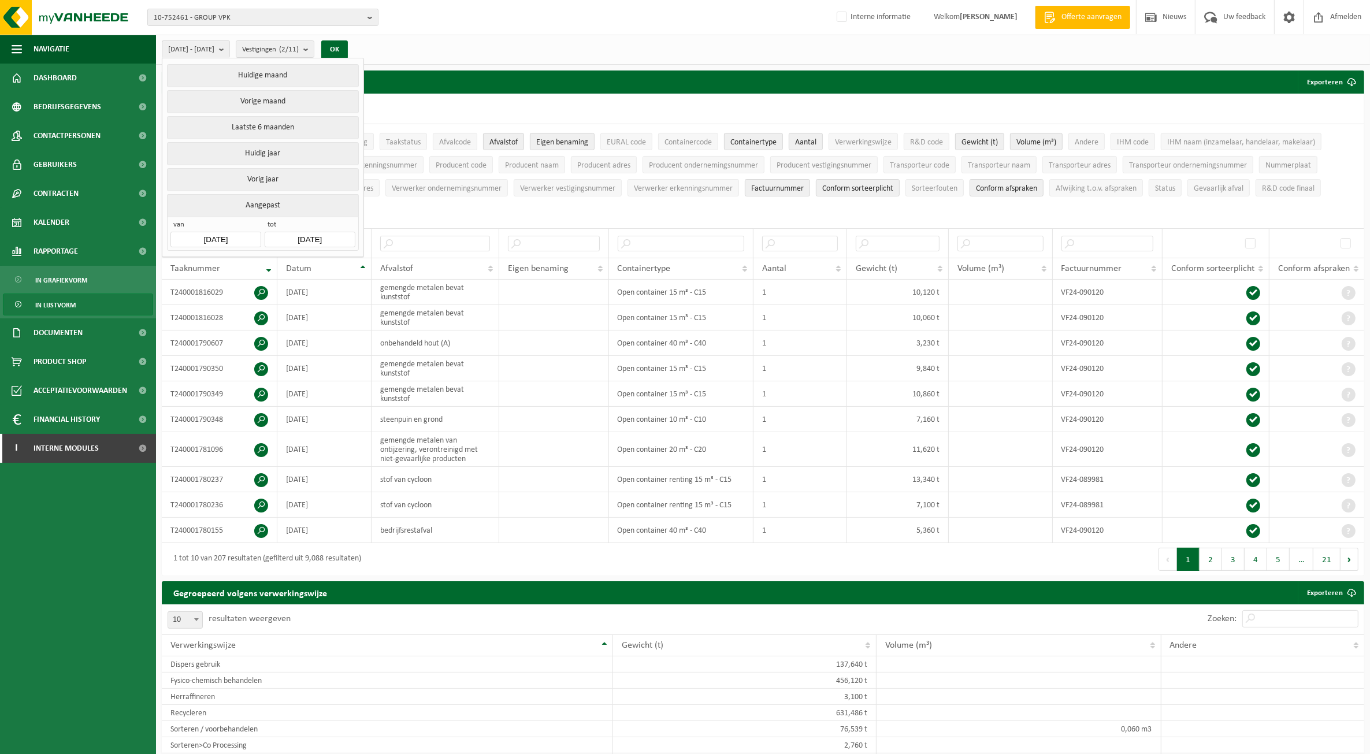
click at [209, 238] on input "[DATE]" at bounding box center [215, 240] width 90 height 16
click at [254, 269] on icon "2024" at bounding box center [254, 267] width 18 height 8
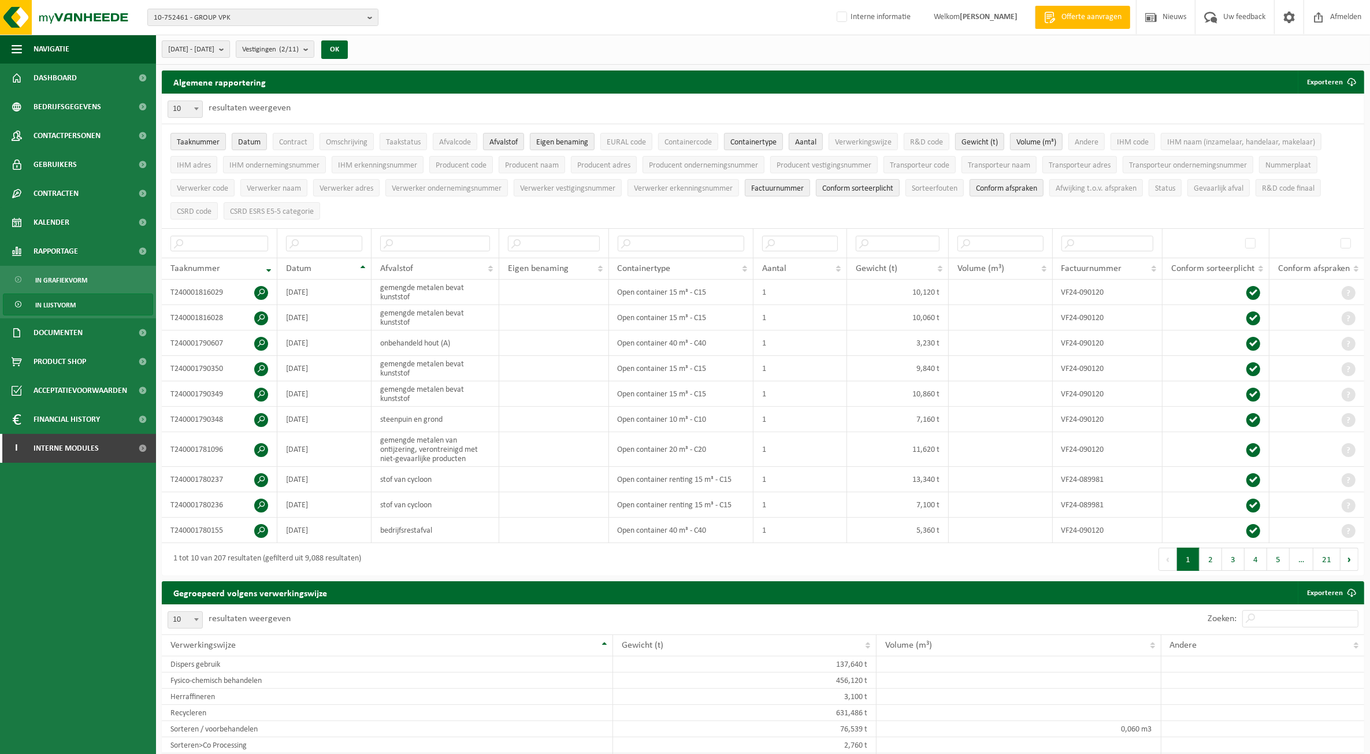
click at [214, 44] on span "[DATE] - [DATE]" at bounding box center [191, 49] width 46 height 17
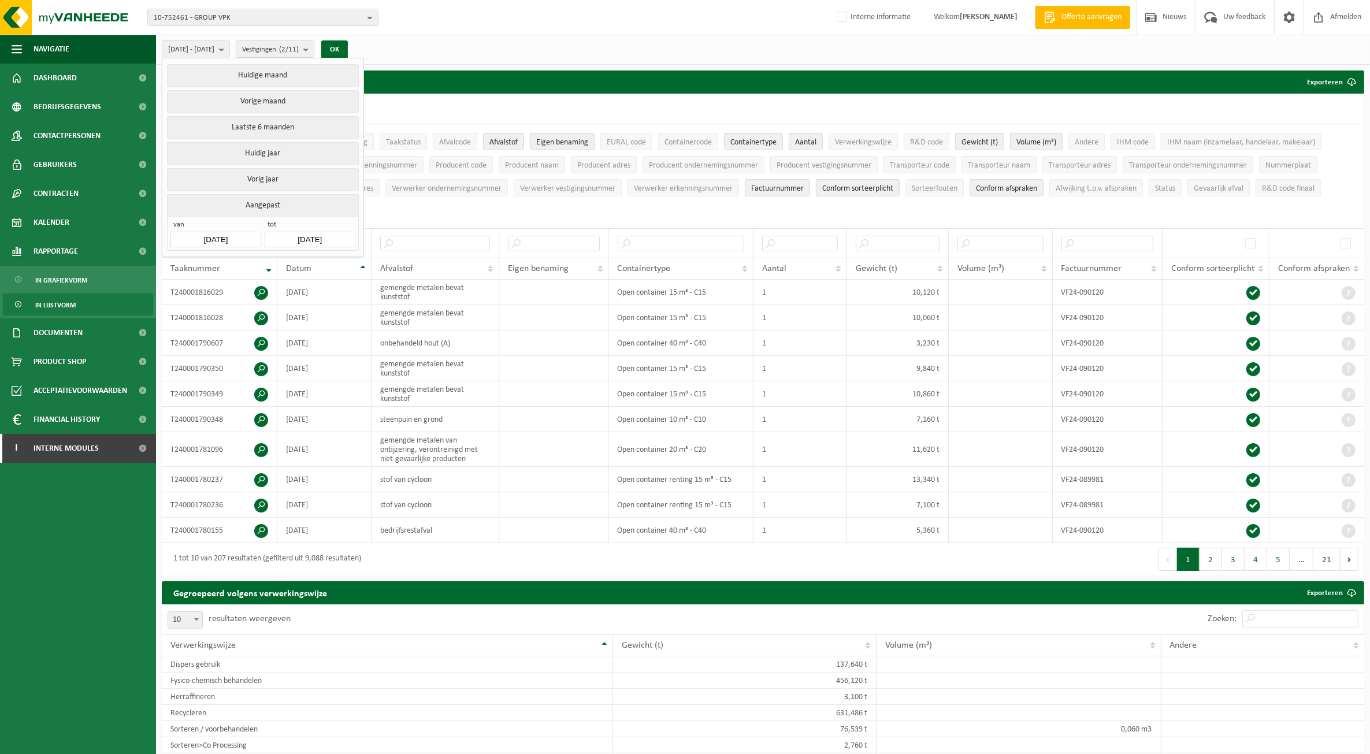
click at [220, 239] on input "[DATE]" at bounding box center [215, 240] width 90 height 16
click at [244, 267] on div "2024" at bounding box center [242, 267] width 27 height 18
click at [262, 329] on div "2019 2020 2021 2022 2023 2024 2025 2026 2027 2028 2029 2030" at bounding box center [243, 327] width 142 height 97
click at [301, 240] on input "[DATE]" at bounding box center [310, 240] width 90 height 16
click at [343, 267] on icon "2024" at bounding box center [347, 267] width 18 height 8
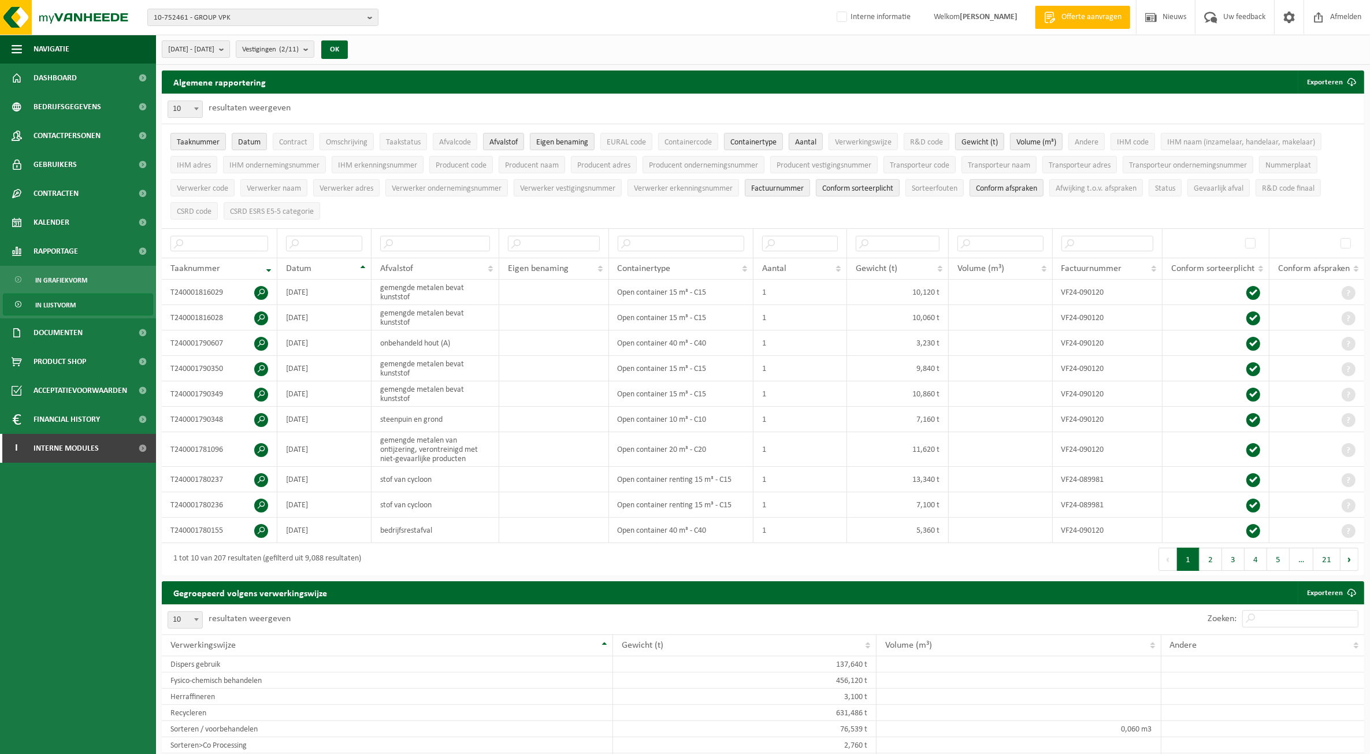
click at [214, 54] on span "[DATE] - [DATE]" at bounding box center [191, 49] width 46 height 17
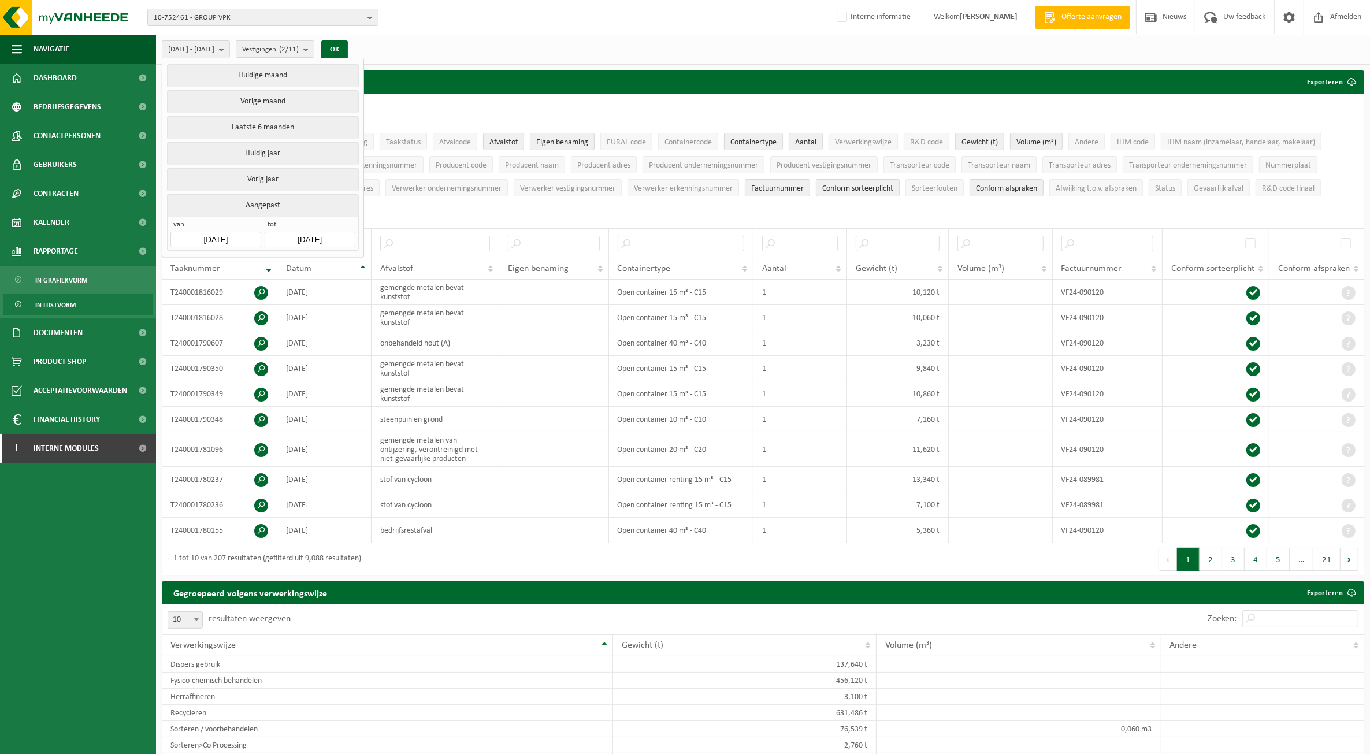
click at [315, 237] on input "[DATE]" at bounding box center [310, 240] width 90 height 16
click at [342, 270] on div "2024" at bounding box center [336, 267] width 27 height 18
click at [343, 331] on div "2025" at bounding box center [354, 327] width 36 height 32
click at [382, 309] on div "Jun" at bounding box center [383, 315] width 47 height 24
click at [272, 394] on div "30" at bounding box center [275, 398] width 20 height 18
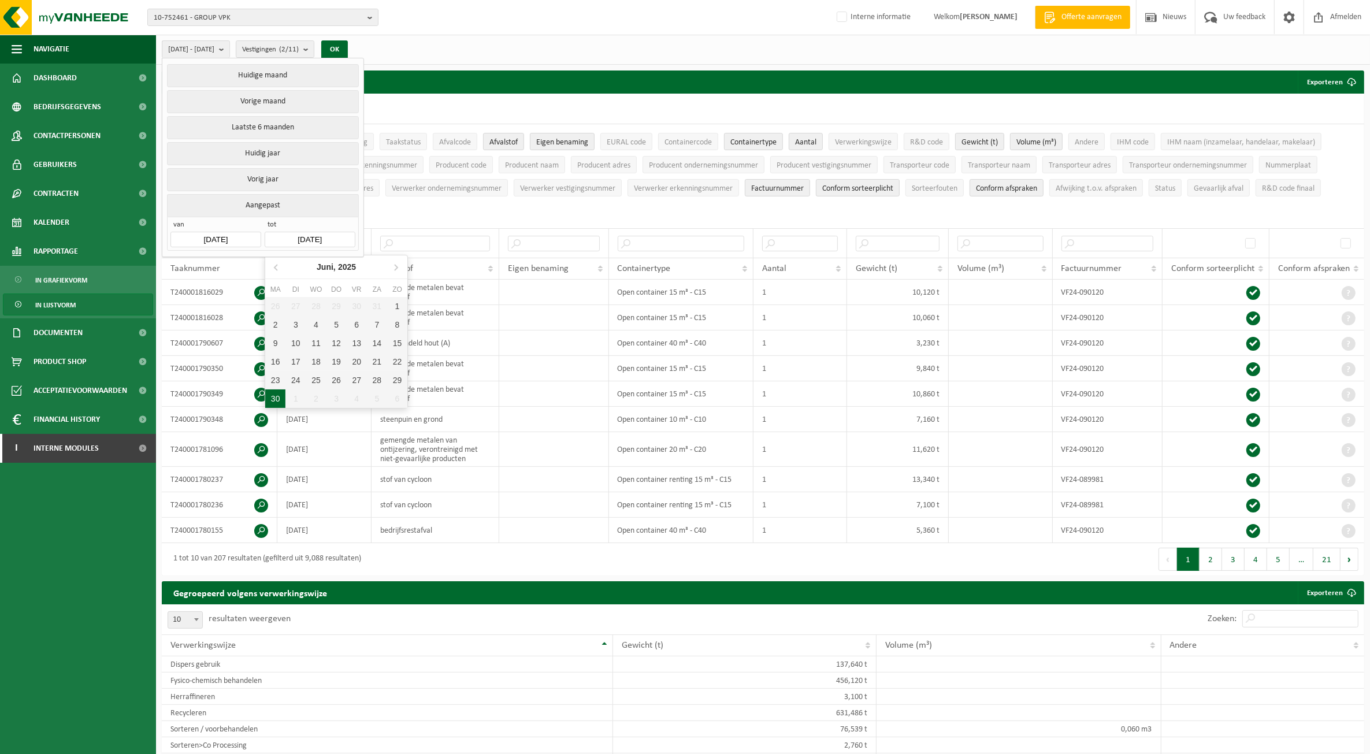
type input "[DATE]"
click at [210, 237] on input "[DATE]" at bounding box center [215, 240] width 90 height 16
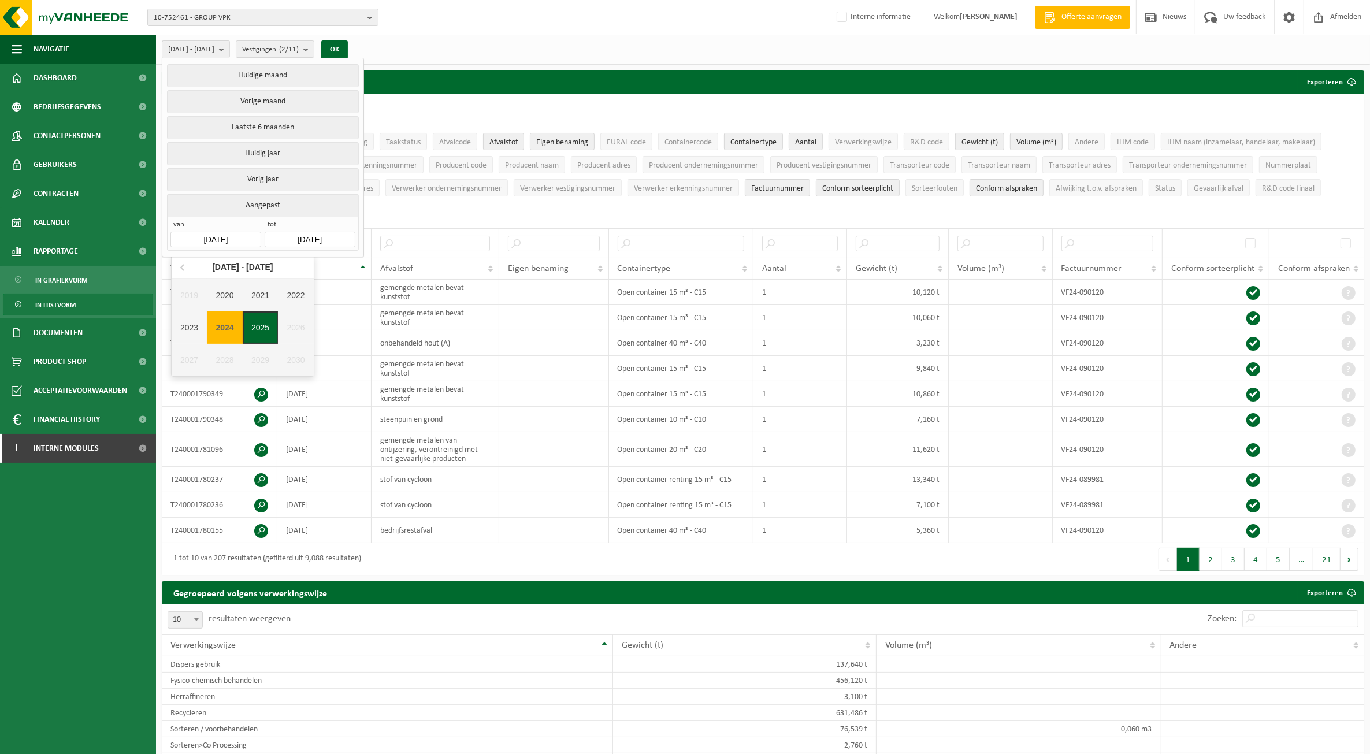
click at [252, 325] on div "2025" at bounding box center [261, 327] width 36 height 32
click at [194, 316] on div "Apr" at bounding box center [195, 315] width 47 height 24
click at [200, 304] on div "1" at bounding box center [202, 306] width 20 height 18
type input "[DATE]"
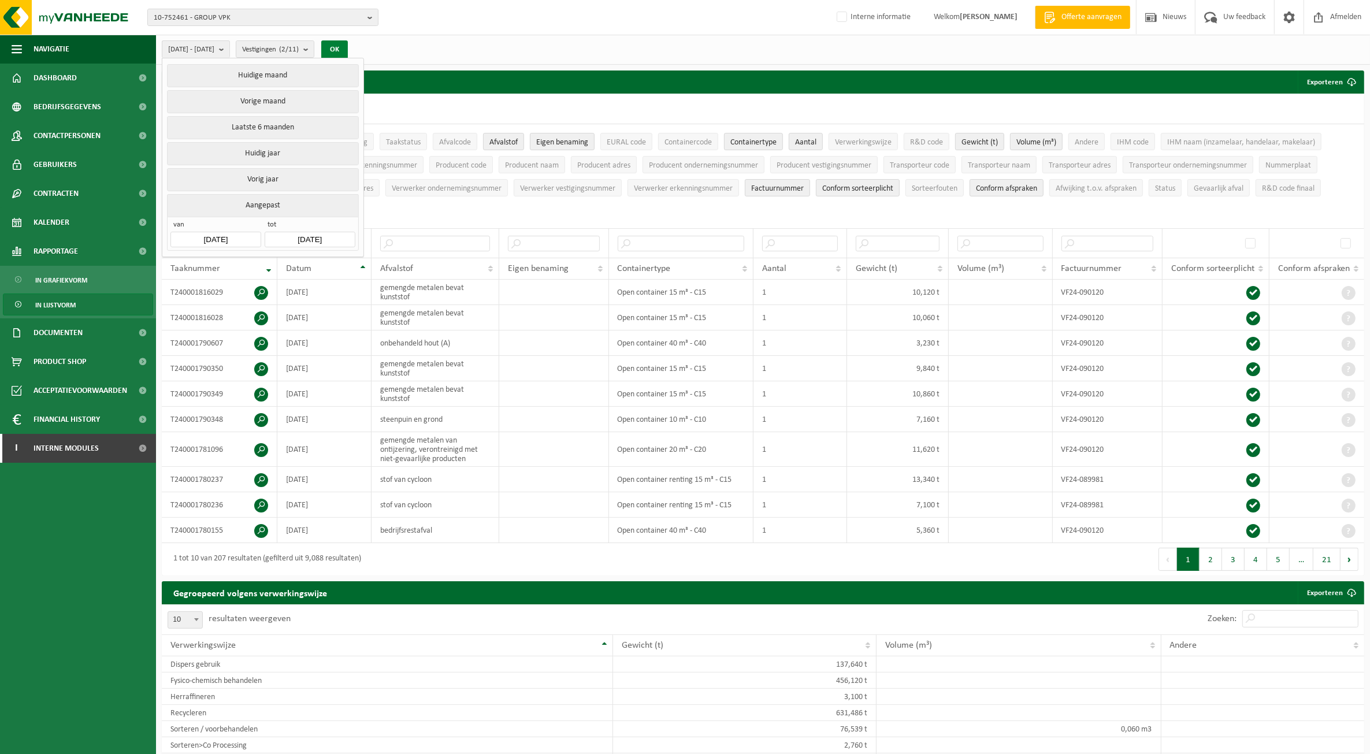
click at [348, 47] on button "OK" at bounding box center [334, 49] width 27 height 18
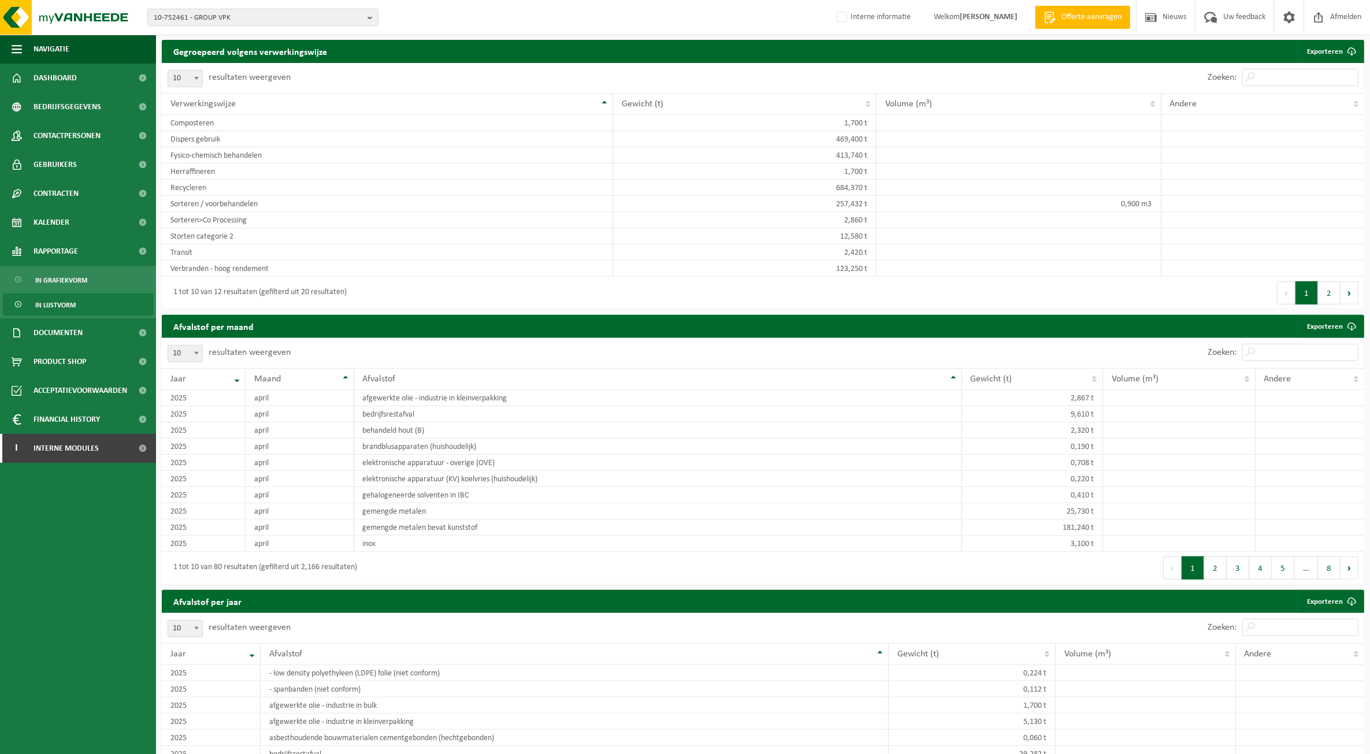
scroll to position [650, 0]
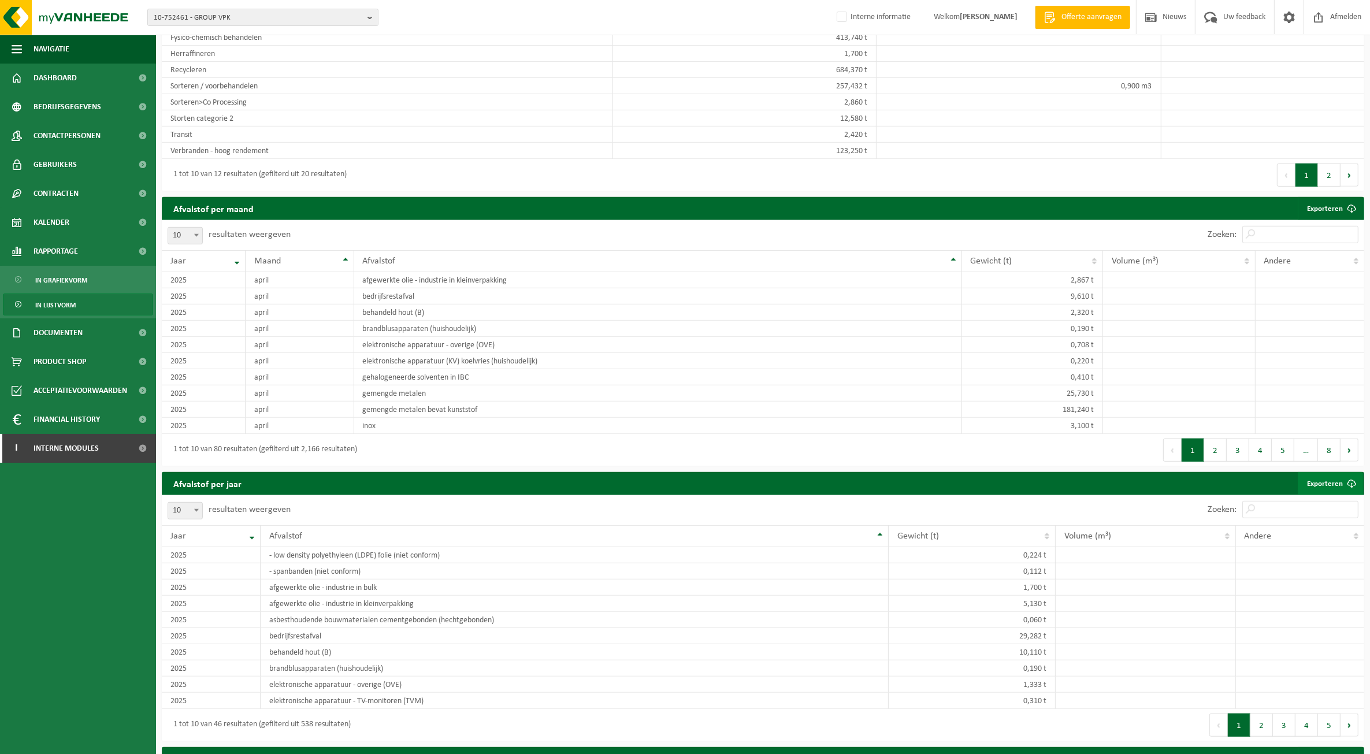
click at [1337, 481] on link "Exporteren" at bounding box center [1329, 483] width 65 height 23
